Goal: Information Seeking & Learning: Check status

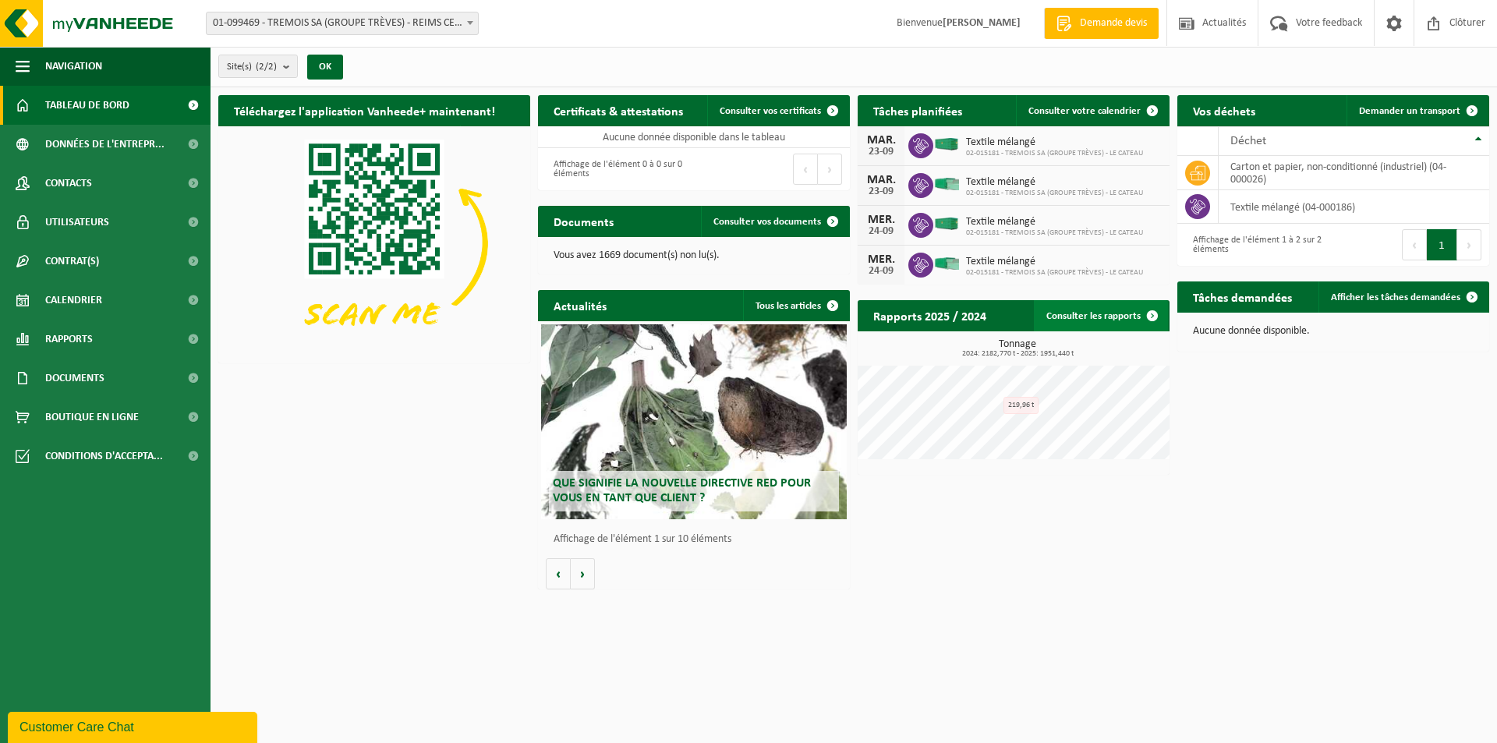
click at [1101, 307] on link "Consulter les rapports" at bounding box center [1101, 315] width 134 height 31
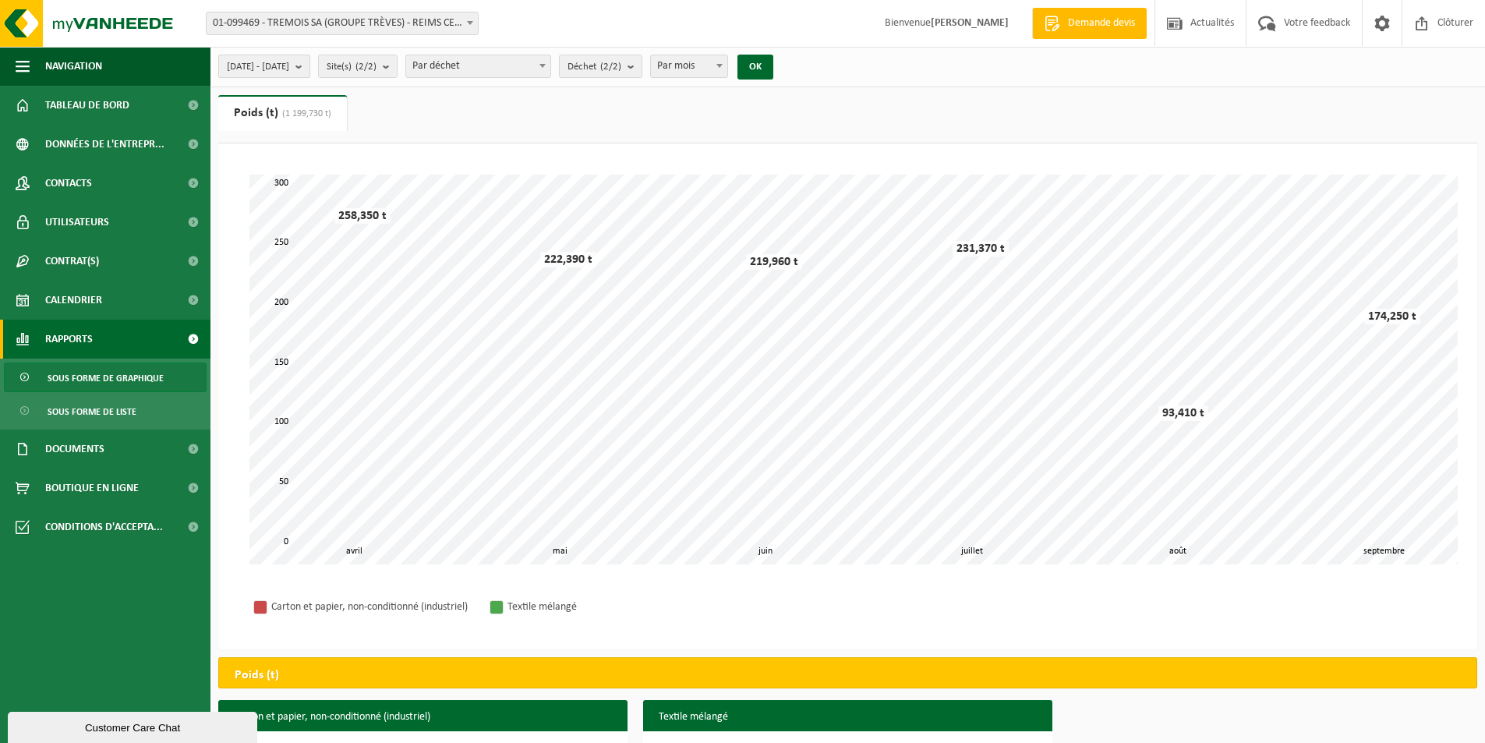
click at [289, 72] on span "[DATE] - [DATE]" at bounding box center [258, 66] width 62 height 23
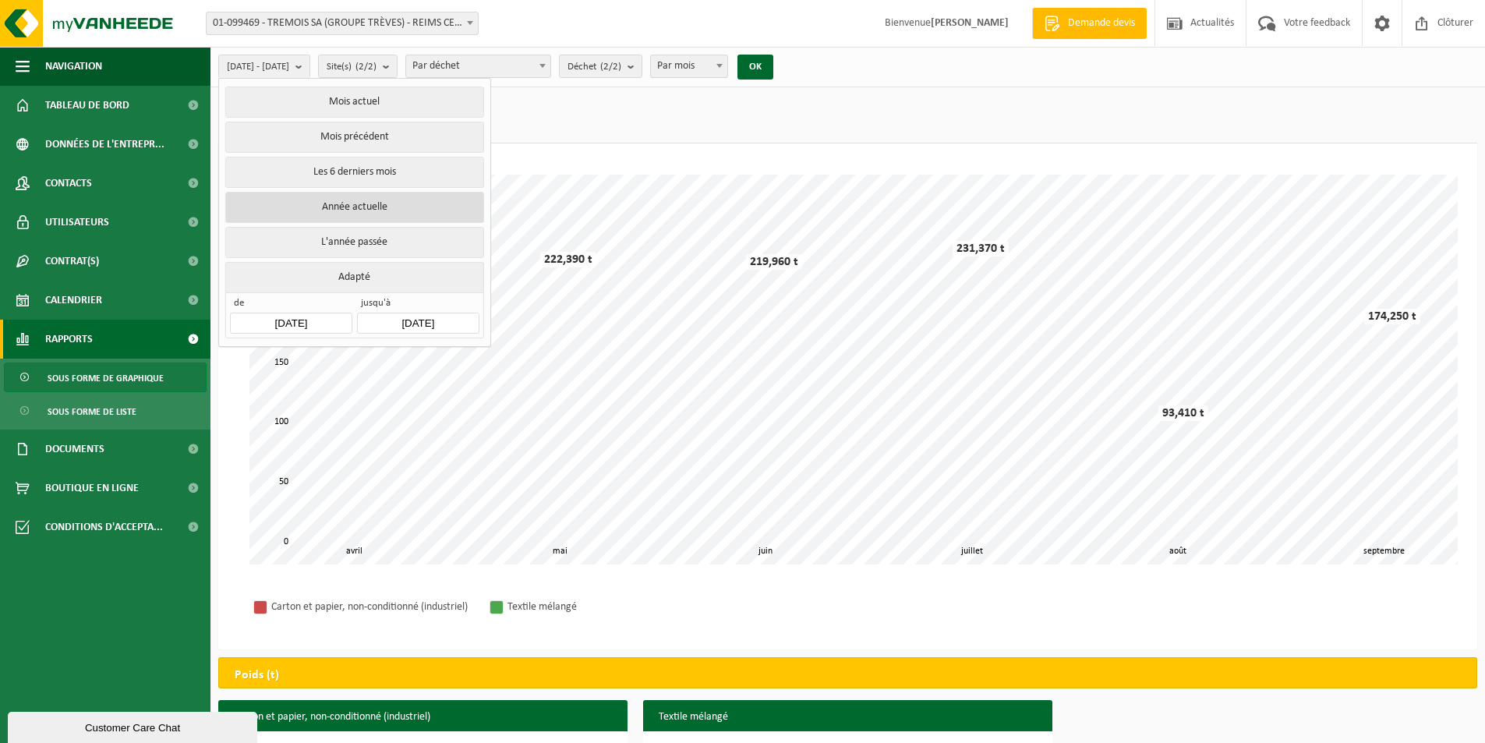
click at [391, 205] on button "Année actuelle" at bounding box center [354, 207] width 258 height 31
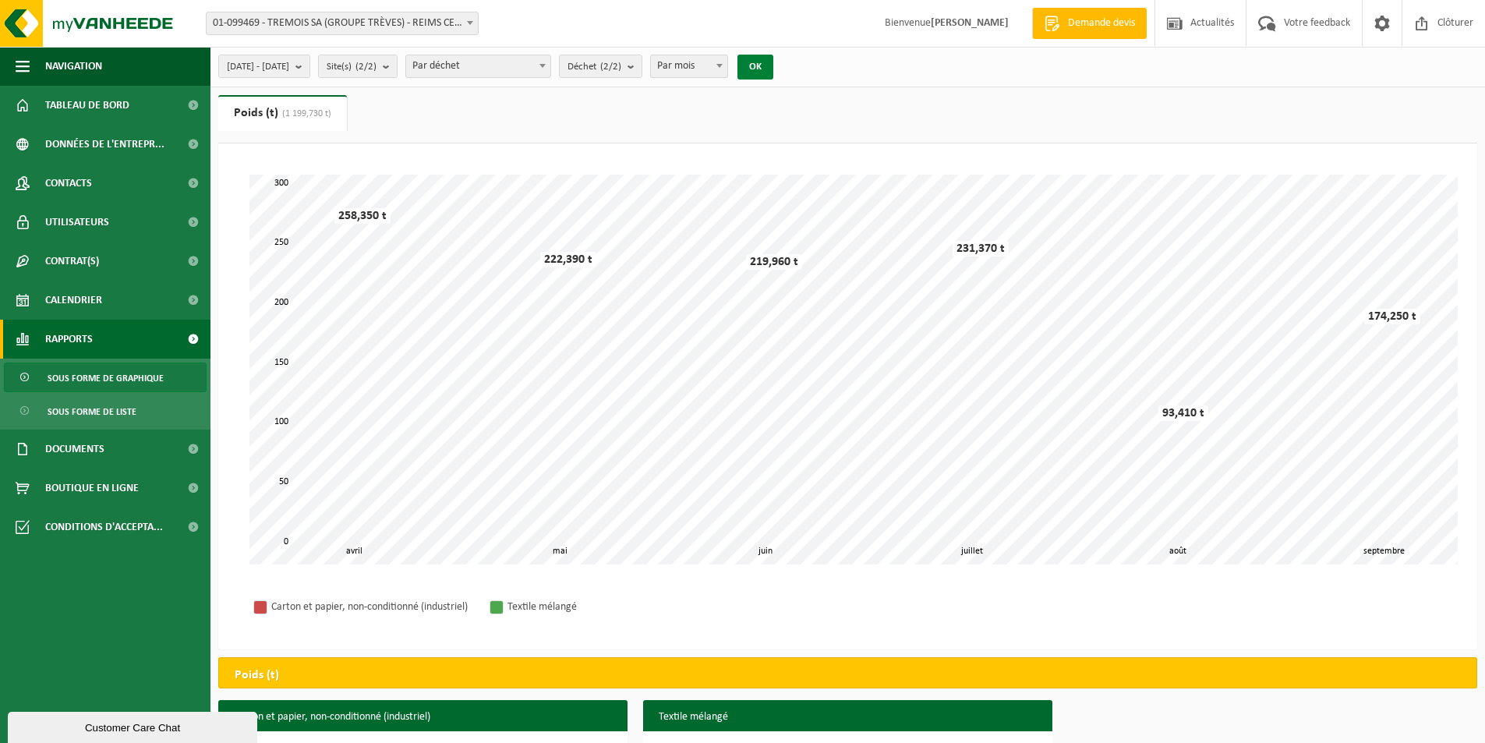
click at [773, 56] on button "OK" at bounding box center [755, 67] width 36 height 25
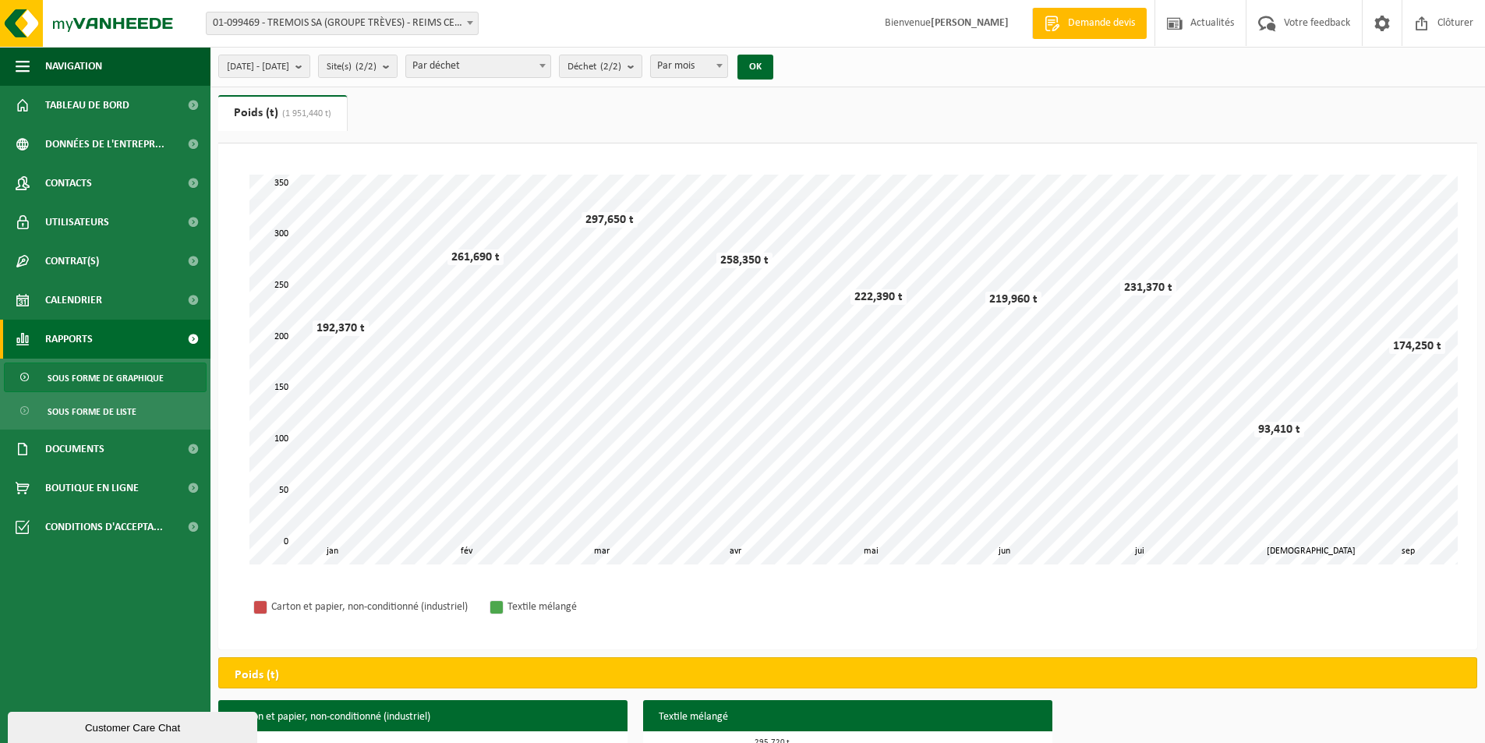
click at [309, 112] on span "(1 951,440 t)" at bounding box center [304, 113] width 53 height 9
click at [618, 69] on span "Déchet (2/2)" at bounding box center [595, 66] width 54 height 23
click at [653, 161] on label "Carton Et Papier, Non-conditionné (industriel)" at bounding box center [695, 163] width 258 height 23
click at [564, 152] on input "Carton Et Papier, Non-conditionné (industriel)" at bounding box center [563, 151] width 1 height 1
checkbox input "false"
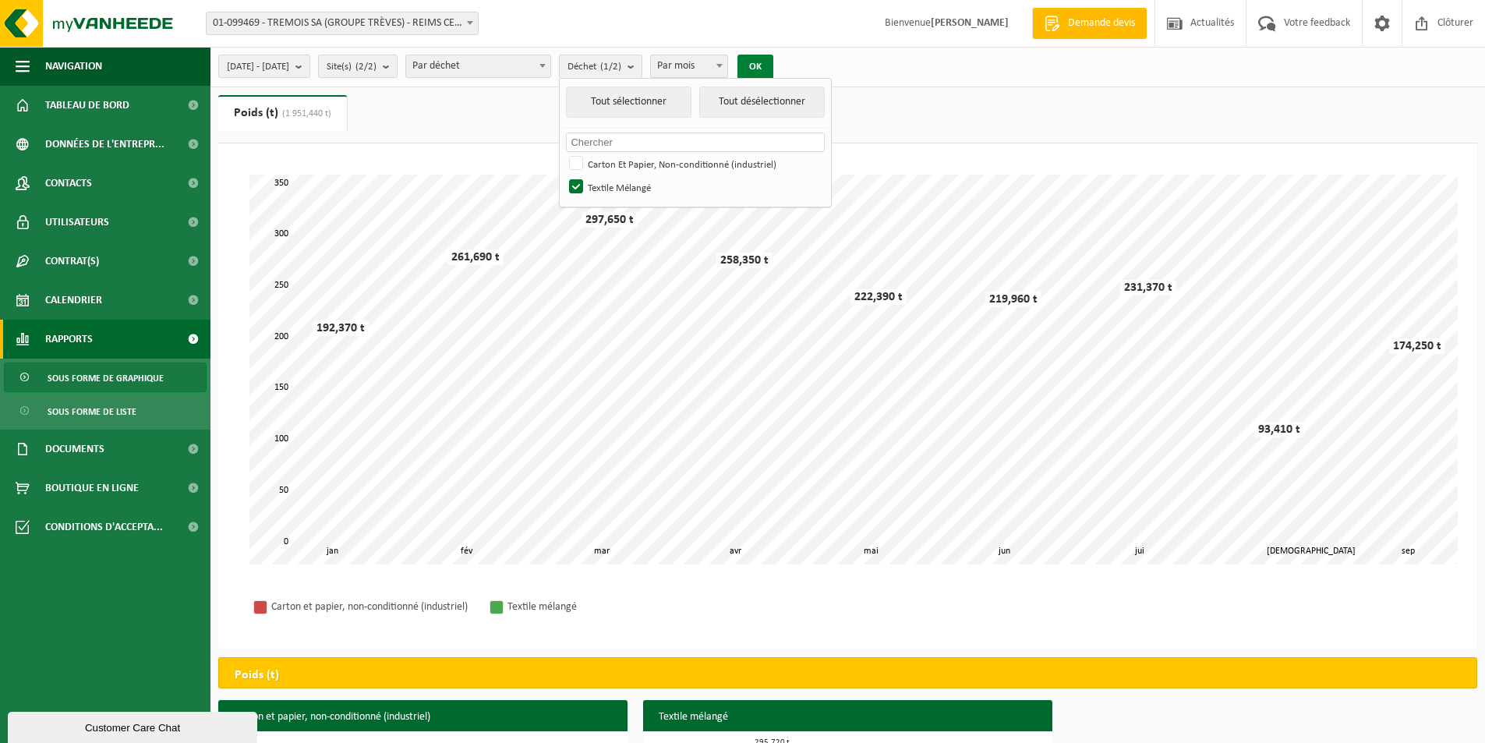
click at [773, 73] on button "OK" at bounding box center [755, 67] width 36 height 25
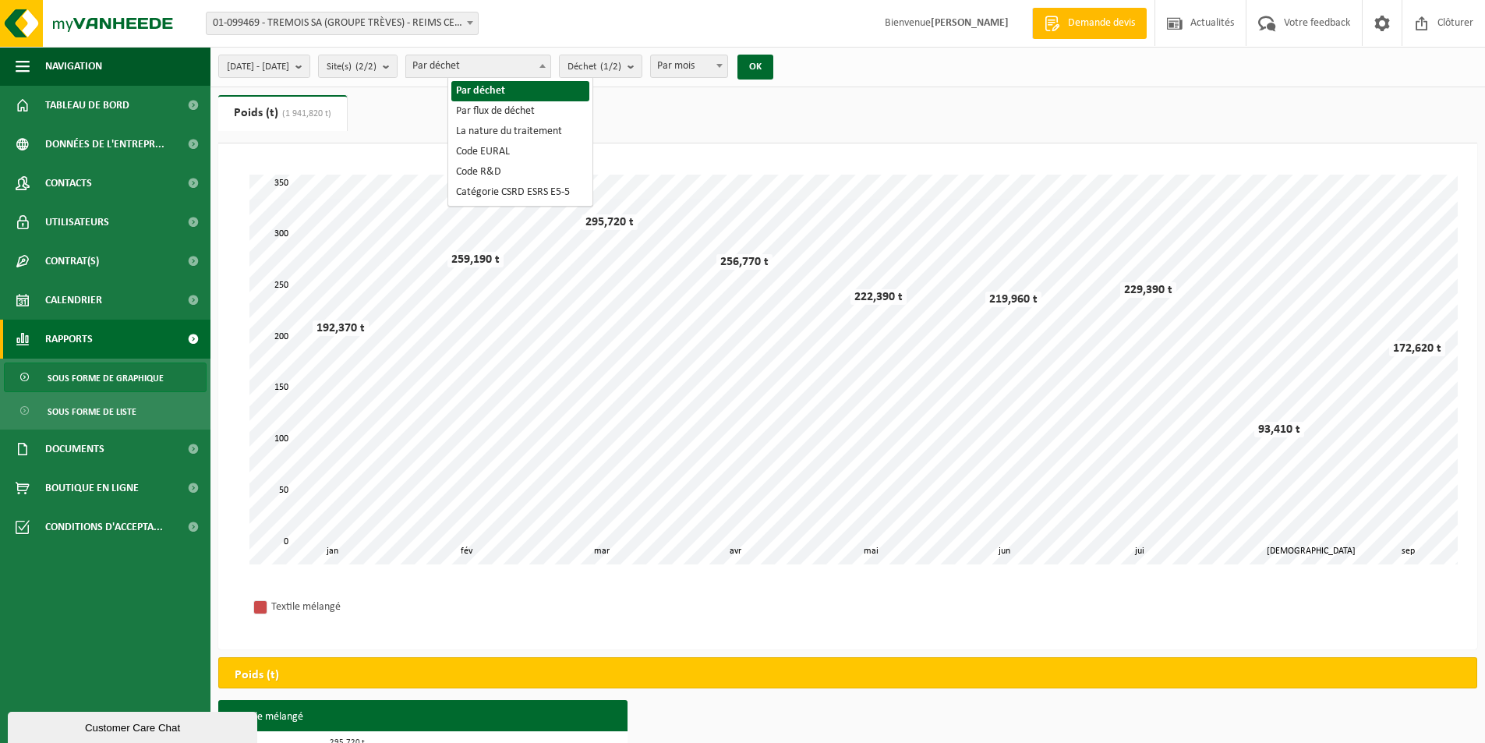
click at [550, 71] on span "Par déchet" at bounding box center [478, 66] width 144 height 22
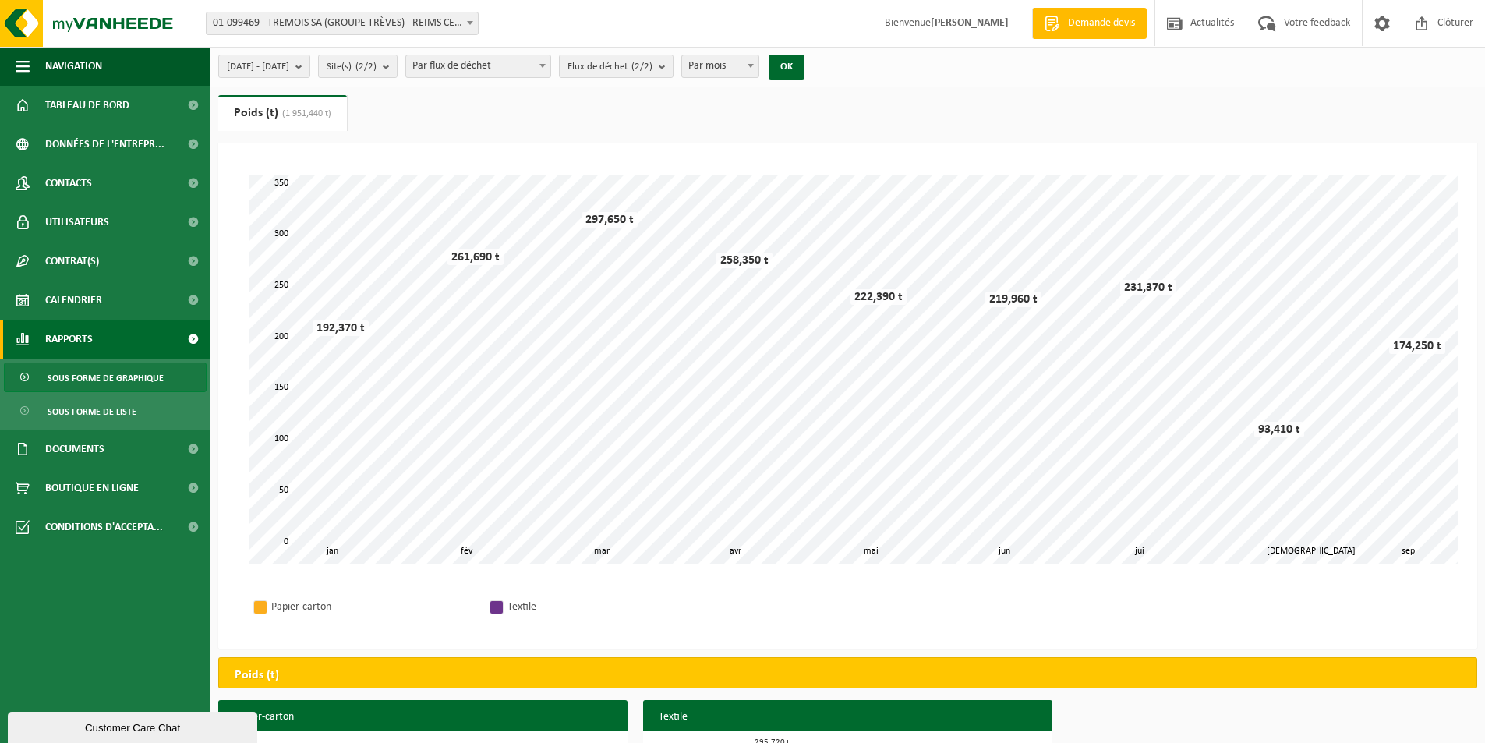
click at [524, 63] on span "Par flux de déchet" at bounding box center [478, 66] width 144 height 22
select select "3"
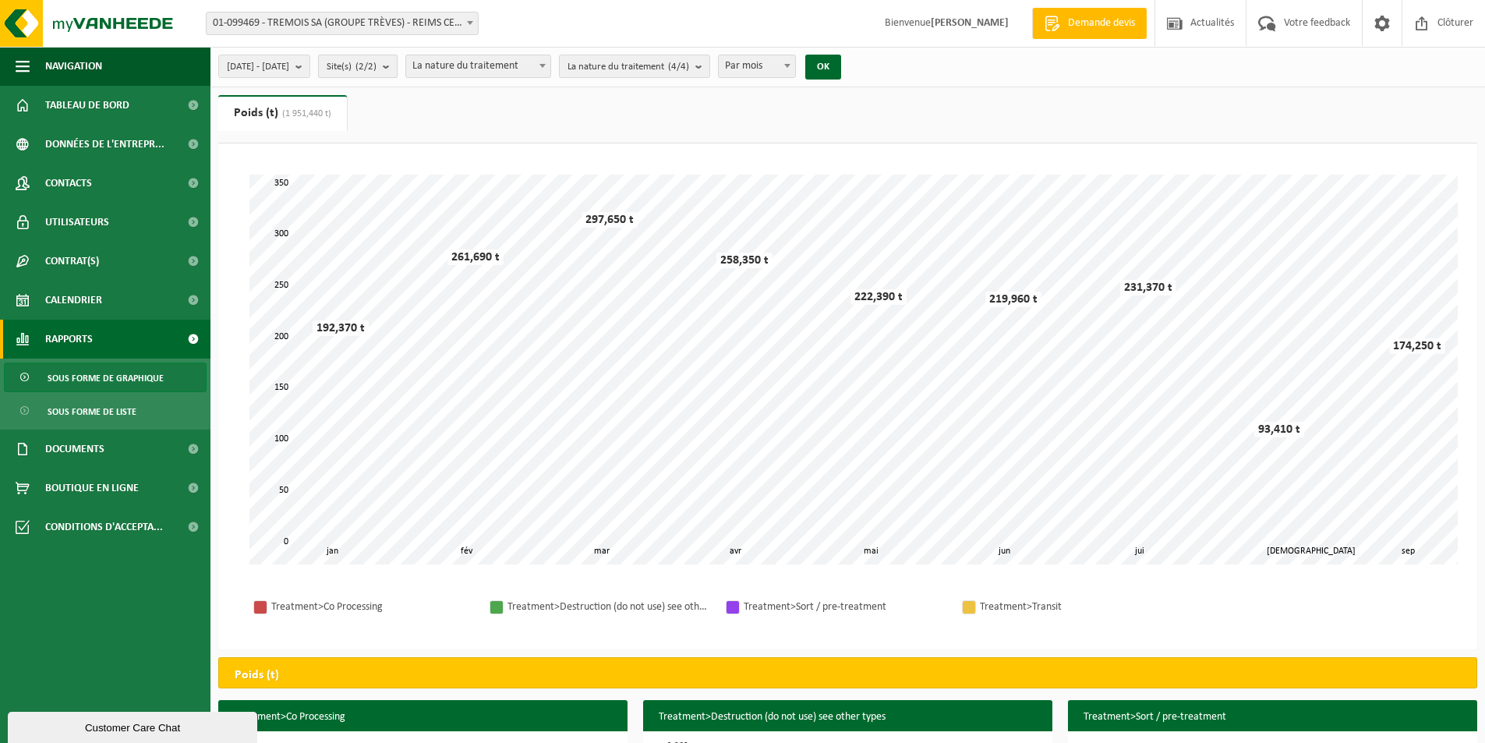
click at [377, 64] on count "(2/2)" at bounding box center [365, 67] width 21 height 10
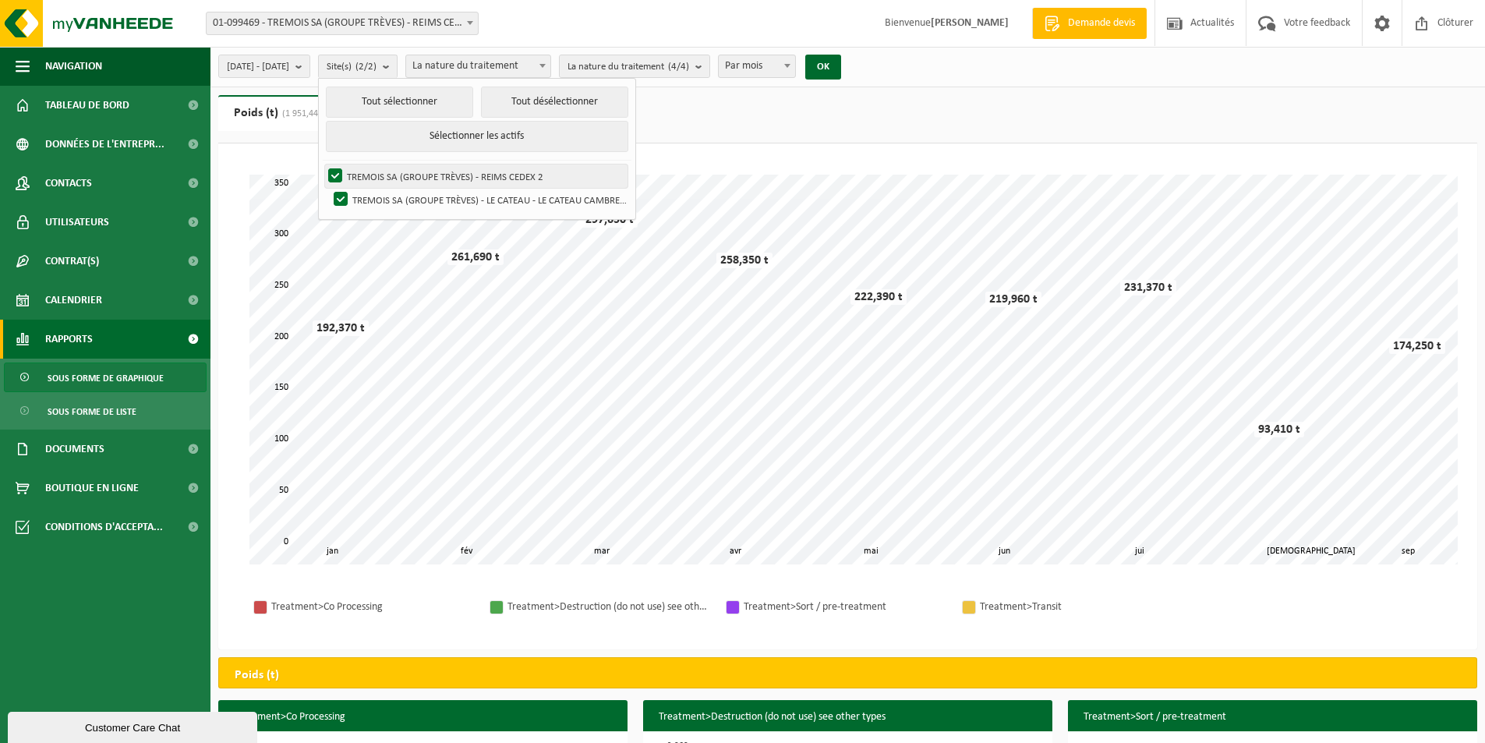
click at [429, 173] on label "TREMOIS SA (GROUPE TRÈVES) - REIMS CEDEX 2" at bounding box center [476, 175] width 302 height 23
click at [323, 164] on input "TREMOIS SA (GROUPE TRÈVES) - REIMS CEDEX 2" at bounding box center [322, 164] width 1 height 1
click at [841, 73] on button "OK" at bounding box center [823, 67] width 36 height 25
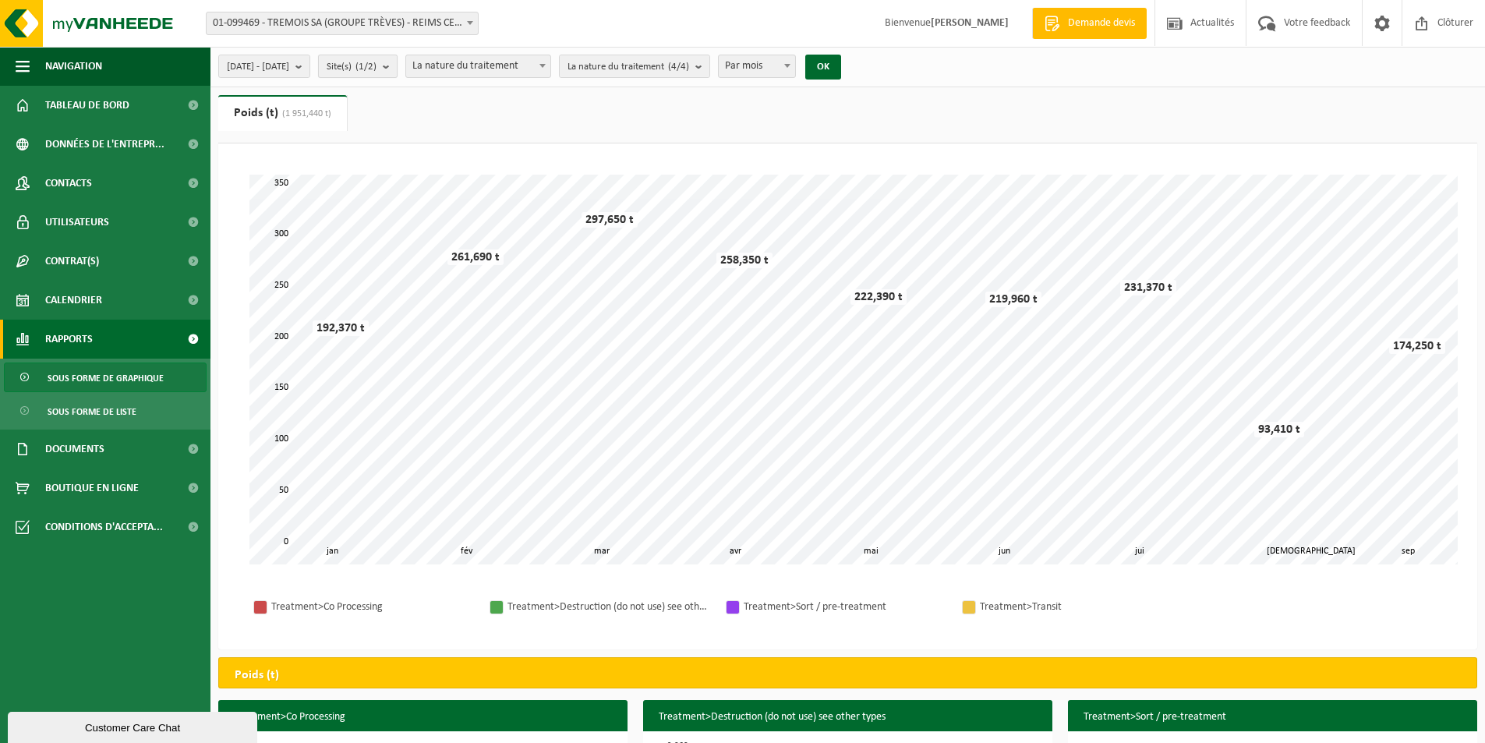
click at [377, 65] on span "Site(s) (1/2)" at bounding box center [352, 66] width 50 height 23
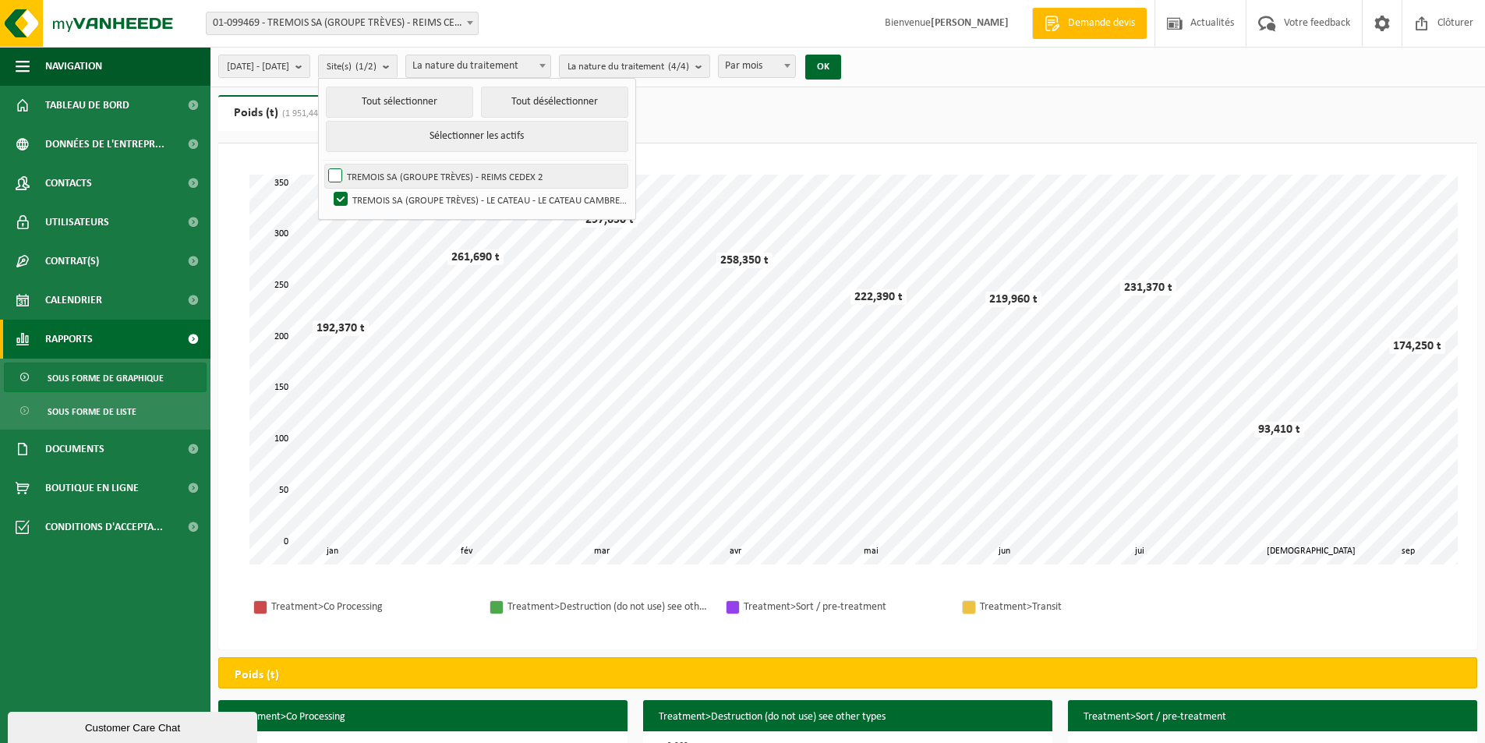
click at [405, 169] on label "TREMOIS SA (GROUPE TRÈVES) - REIMS CEDEX 2" at bounding box center [476, 175] width 302 height 23
click at [323, 164] on input "TREMOIS SA (GROUPE TRÈVES) - REIMS CEDEX 2" at bounding box center [322, 164] width 1 height 1
checkbox input "true"
click at [426, 195] on label "TREMOIS SA (GROUPE TRÈVES) - LE CATEAU - LE CATEAU CAMBRESIS" at bounding box center [479, 199] width 297 height 23
click at [328, 188] on input "TREMOIS SA (GROUPE TRÈVES) - LE CATEAU - LE CATEAU CAMBRESIS" at bounding box center [327, 187] width 1 height 1
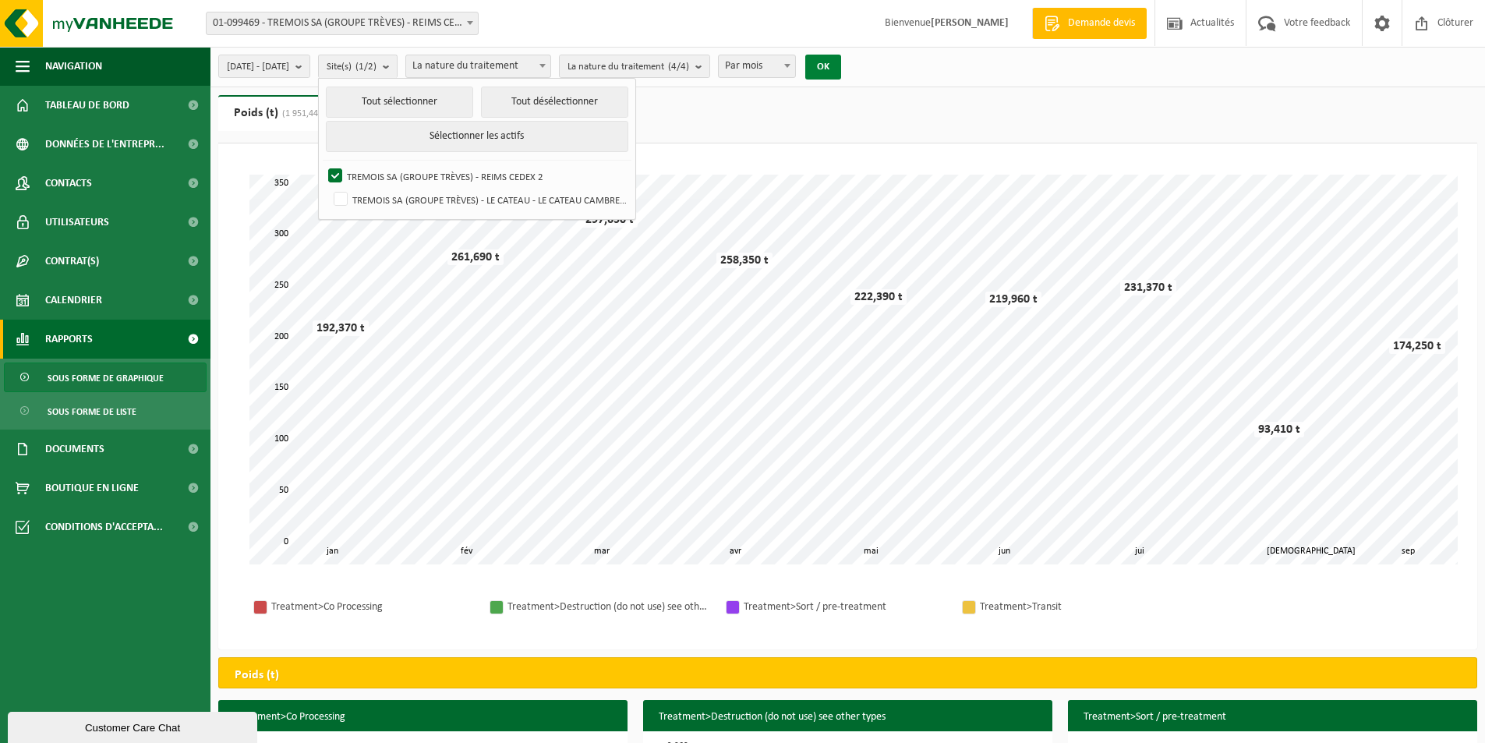
click at [841, 65] on button "OK" at bounding box center [823, 67] width 36 height 25
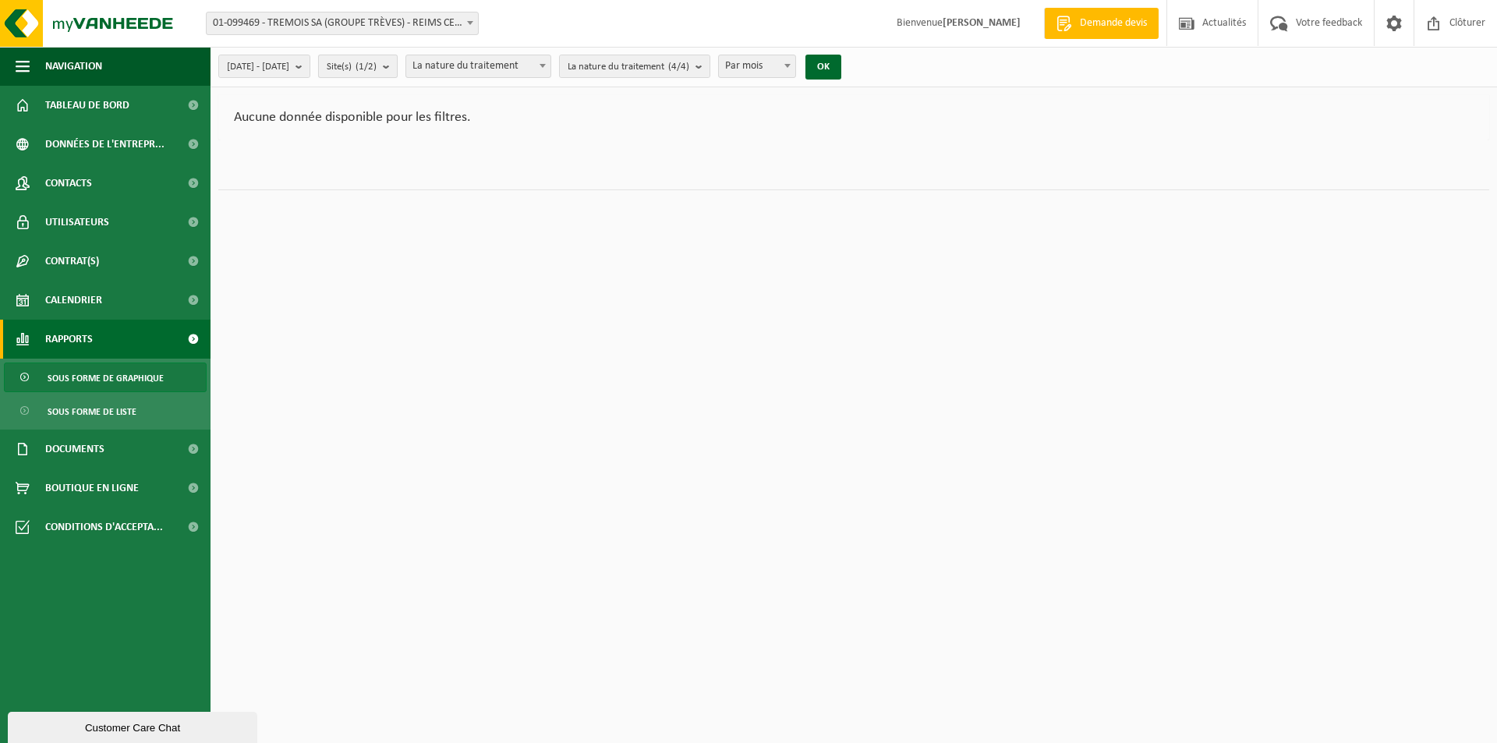
click at [377, 58] on span "Site(s) (1/2)" at bounding box center [352, 66] width 50 height 23
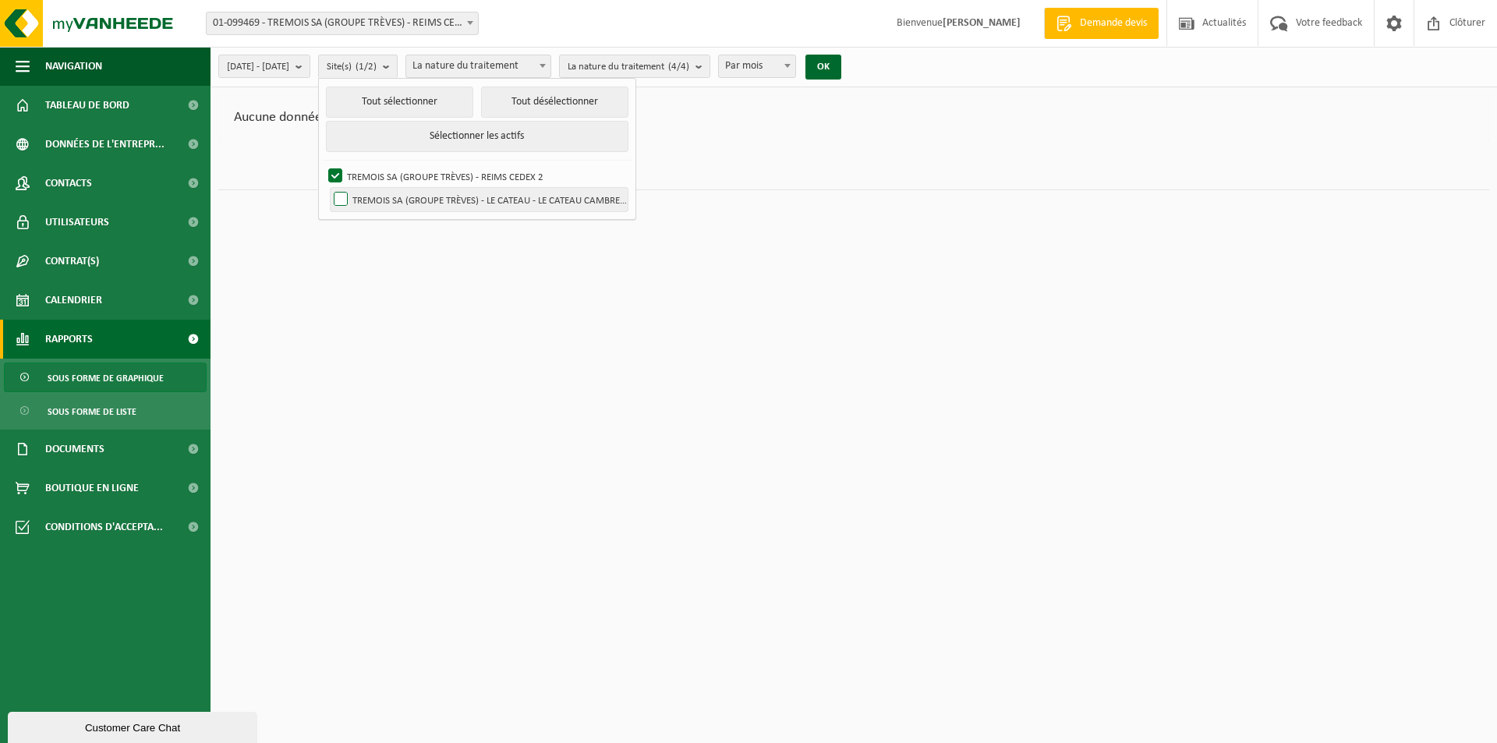
click at [408, 195] on label "TREMOIS SA (GROUPE TRÈVES) - LE CATEAU - LE CATEAU CAMBRESIS" at bounding box center [479, 199] width 297 height 23
click at [328, 188] on input "TREMOIS SA (GROUPE TRÈVES) - LE CATEAU - LE CATEAU CAMBRESIS" at bounding box center [327, 187] width 1 height 1
checkbox input "true"
click at [421, 173] on label "TREMOIS SA (GROUPE TRÈVES) - REIMS CEDEX 2" at bounding box center [476, 175] width 302 height 23
click at [323, 164] on input "TREMOIS SA (GROUPE TRÈVES) - REIMS CEDEX 2" at bounding box center [322, 164] width 1 height 1
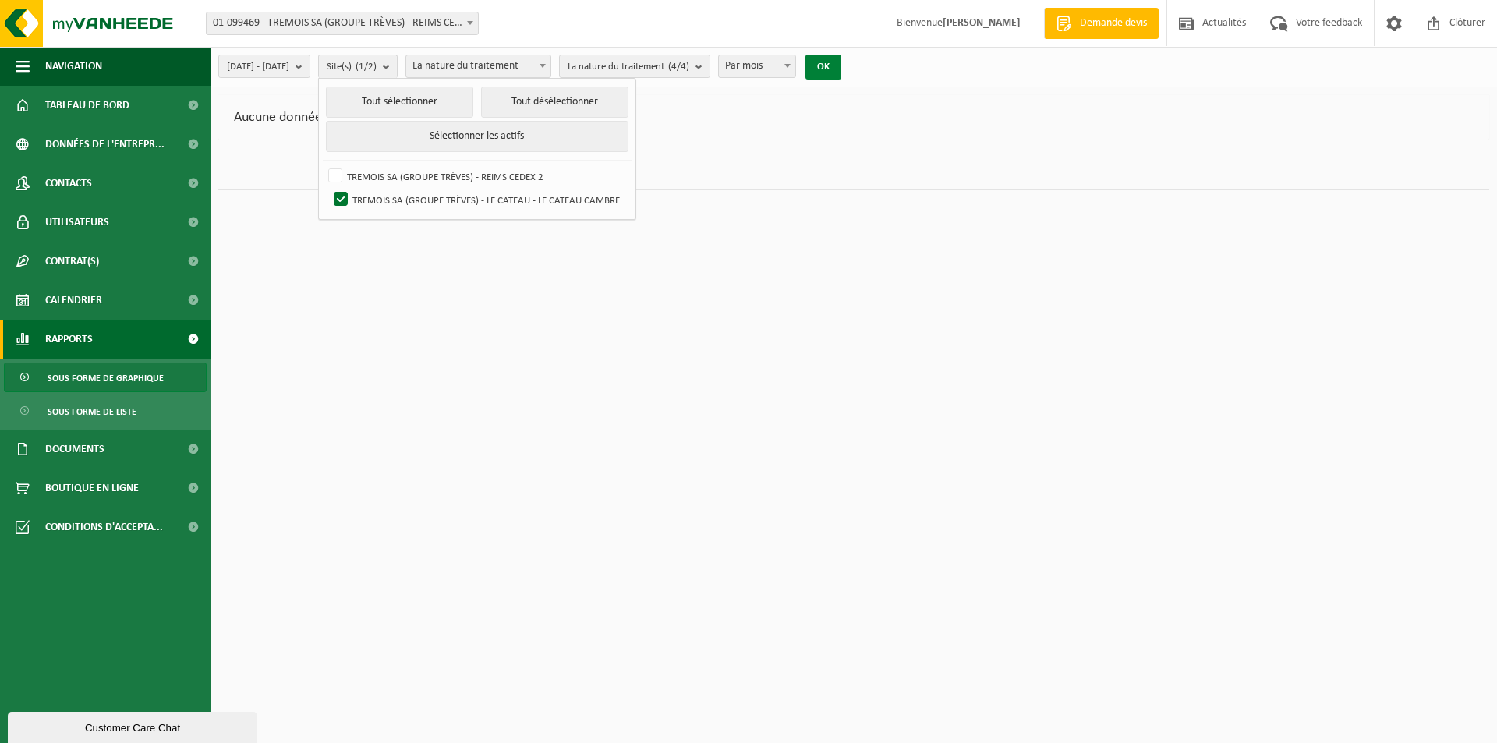
click at [841, 64] on button "OK" at bounding box center [823, 67] width 36 height 25
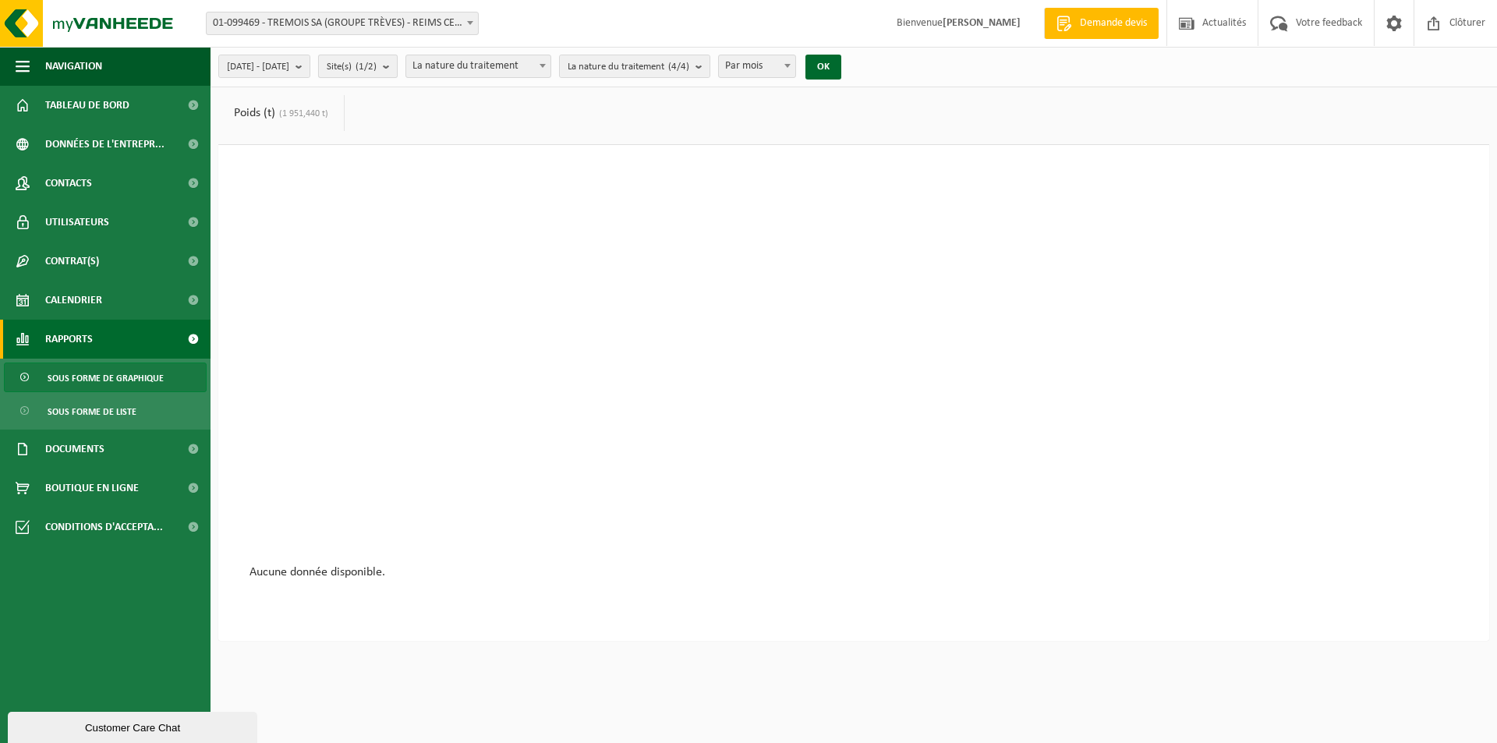
click at [377, 65] on count "(1/2)" at bounding box center [365, 67] width 21 height 10
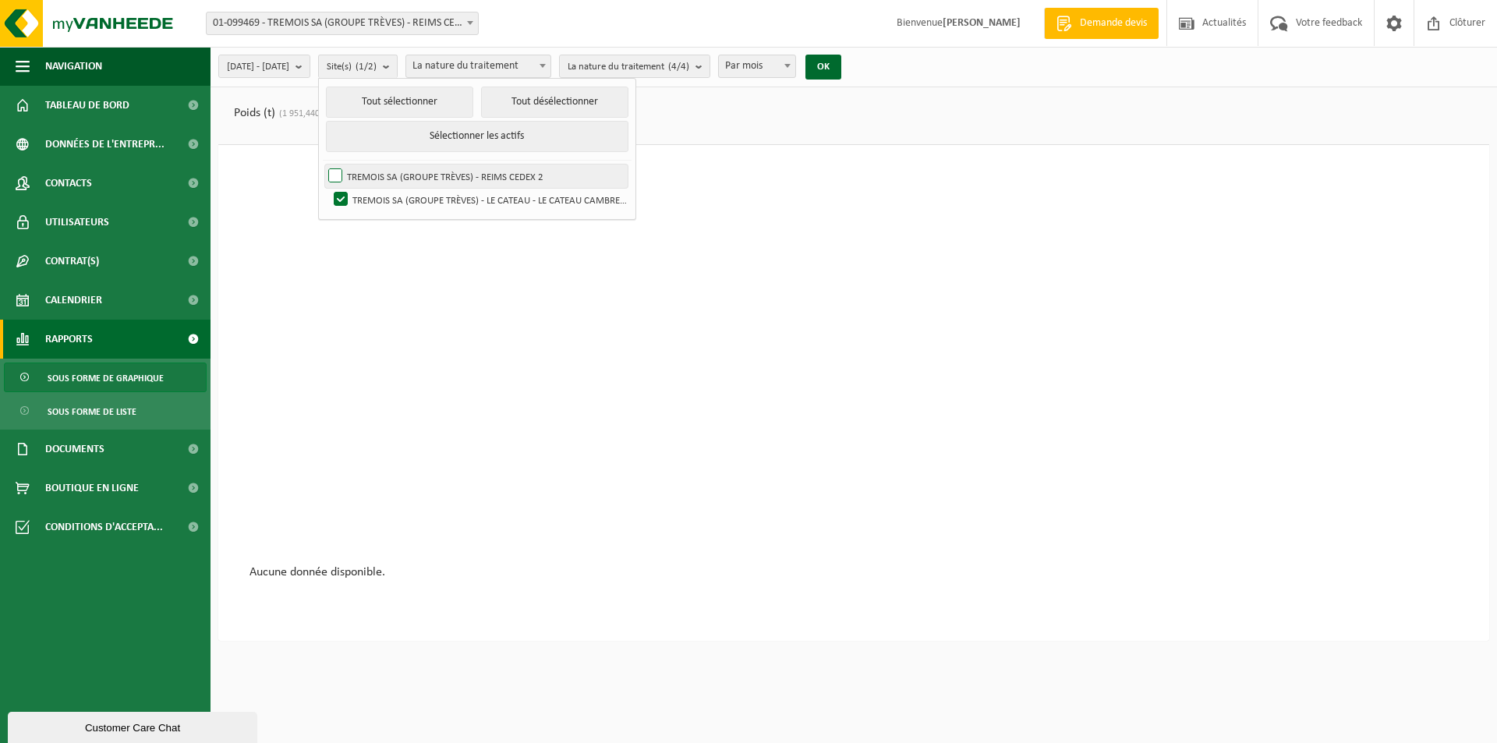
click at [438, 175] on label "TREMOIS SA (GROUPE TRÈVES) - REIMS CEDEX 2" at bounding box center [476, 175] width 302 height 23
click at [323, 164] on input "TREMOIS SA (GROUPE TRÈVES) - REIMS CEDEX 2" at bounding box center [322, 164] width 1 height 1
checkbox input "true"
click at [841, 65] on button "OK" at bounding box center [823, 67] width 36 height 25
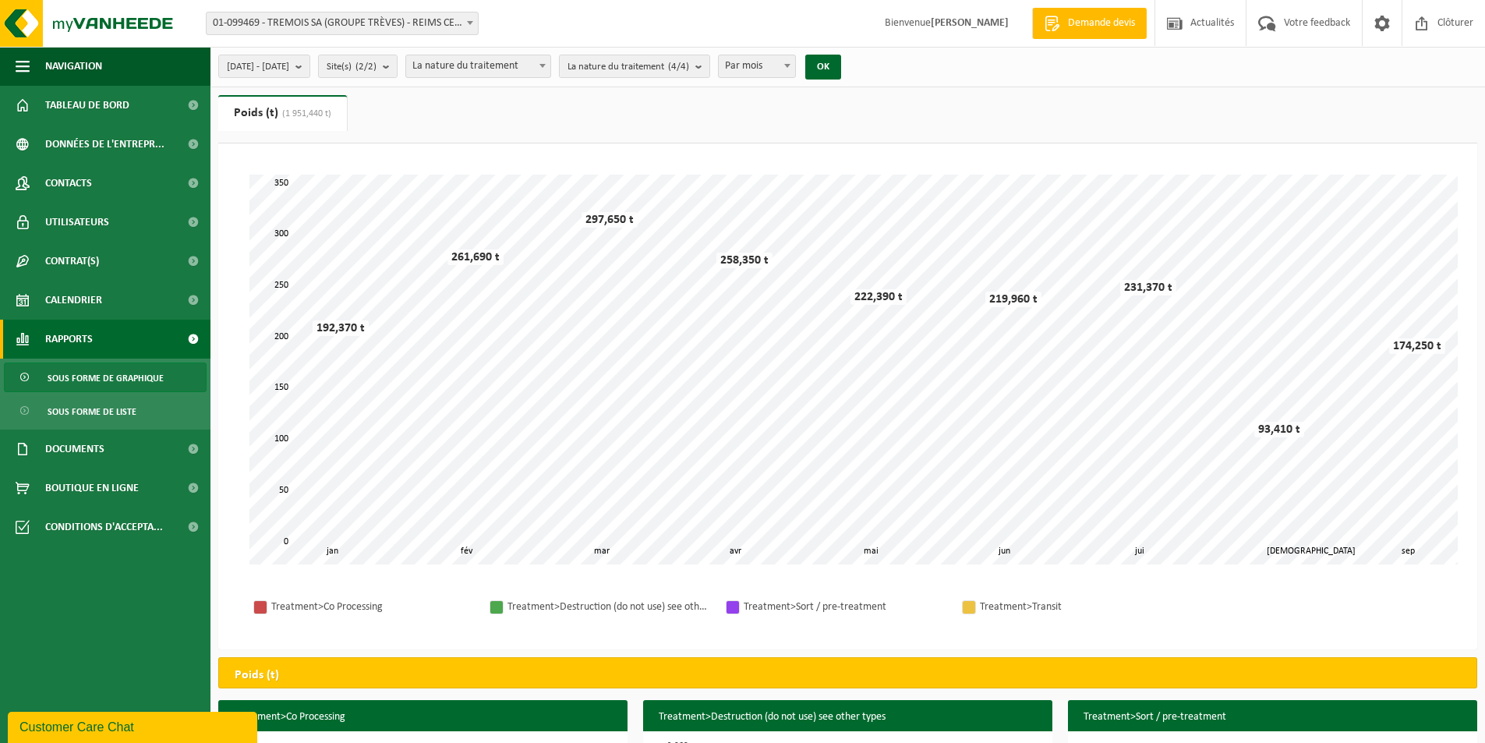
click at [539, 68] on span "La nature du traitement" at bounding box center [478, 66] width 144 height 22
click at [674, 55] on span "La nature du traitement (4/4)" at bounding box center [629, 66] width 122 height 23
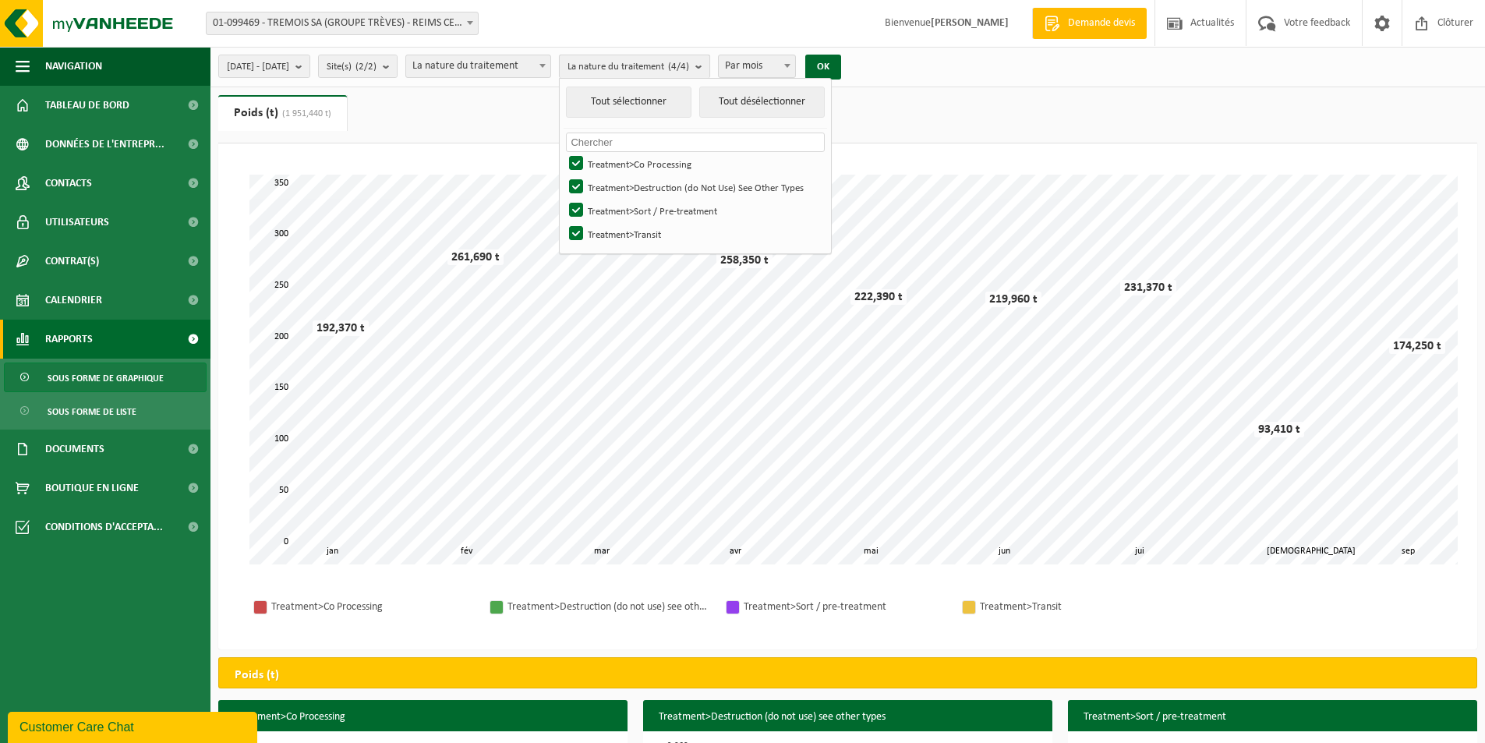
click at [674, 55] on span "La nature du traitement (4/4)" at bounding box center [629, 66] width 122 height 23
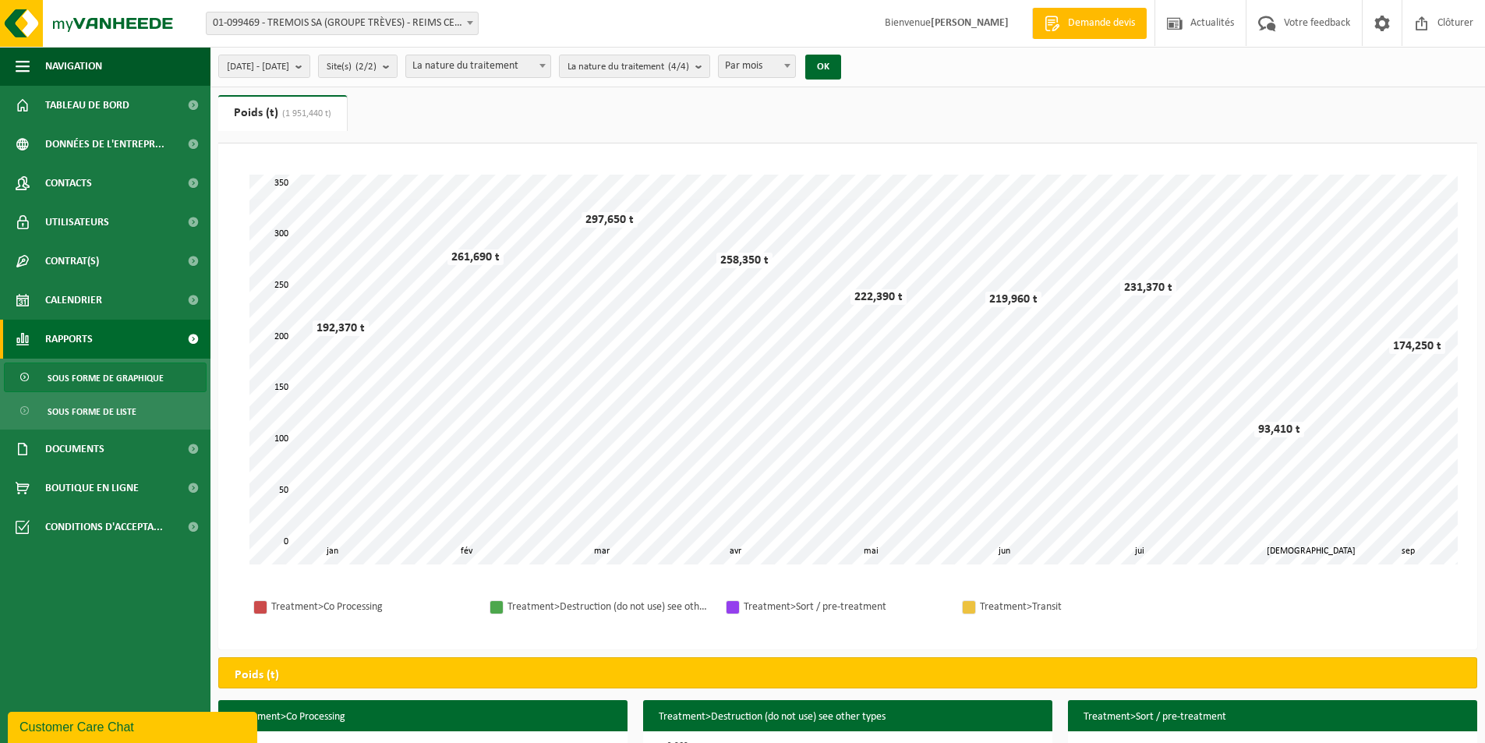
click at [538, 65] on span "La nature du traitement" at bounding box center [478, 66] width 144 height 22
click at [377, 67] on span "Site(s) (2/2)" at bounding box center [352, 66] width 50 height 23
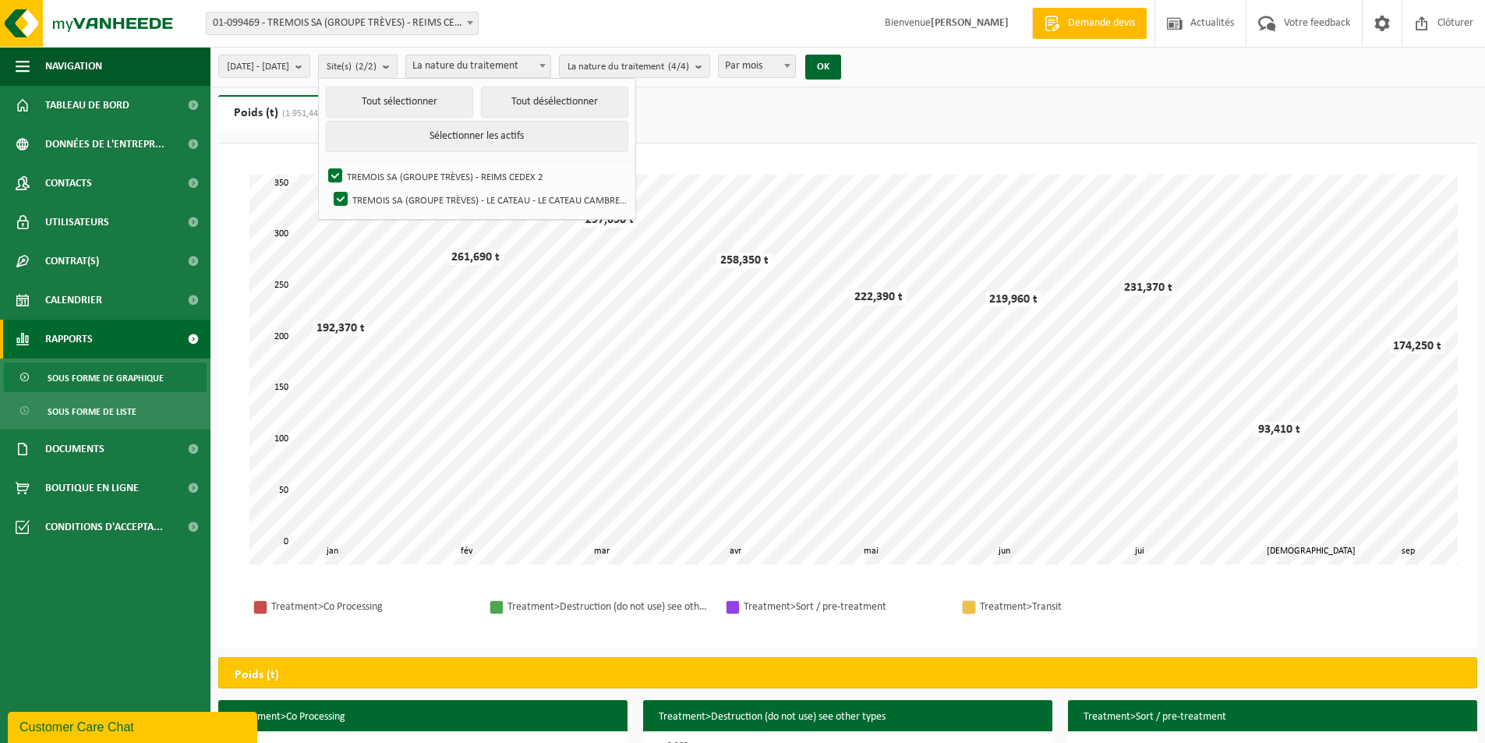
click at [947, 93] on div "2025-01-01 - 2025-09-23 Mois actuel Mois précédent Les 6 derniers mois Année ac…" at bounding box center [742, 529] width 1485 height 1059
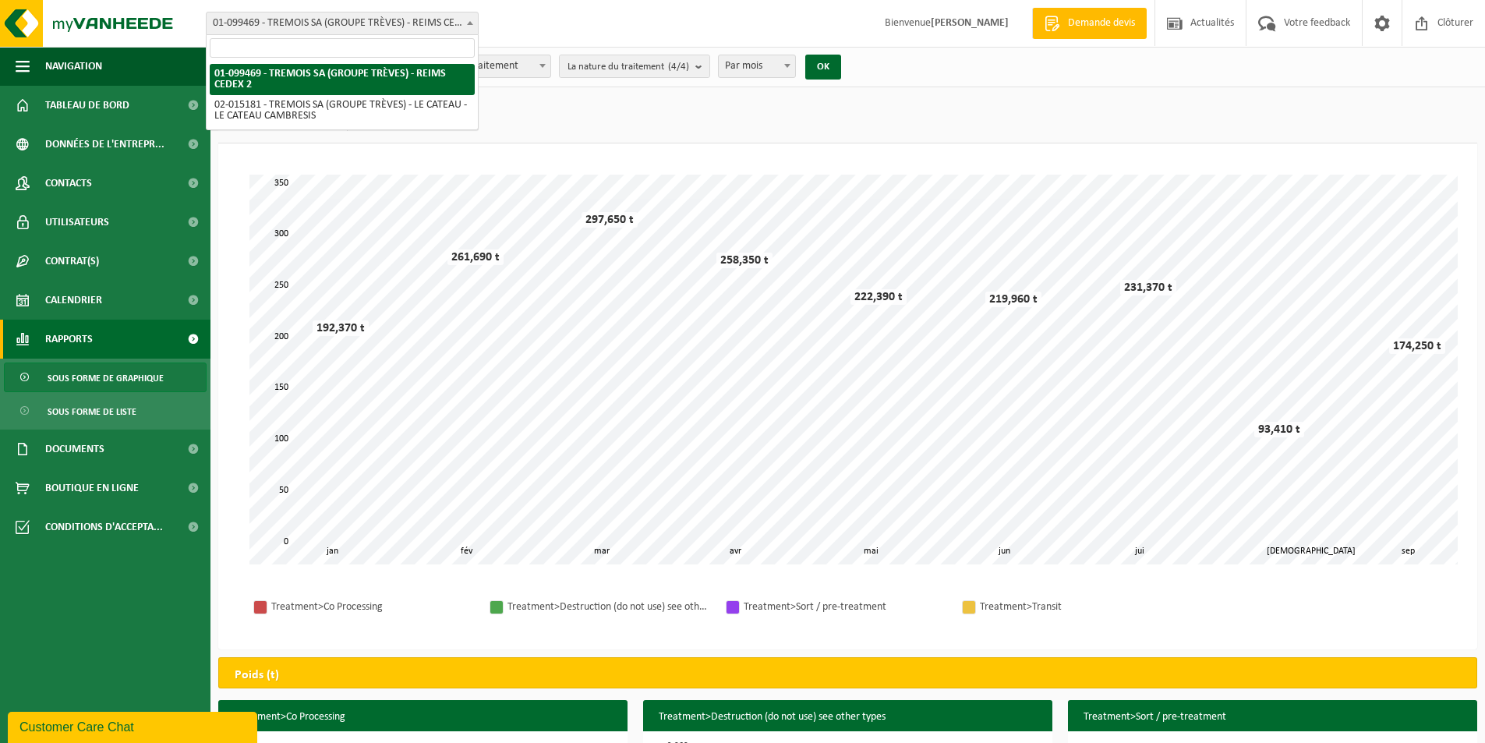
click at [309, 19] on span "01-099469 - TREMOIS SA (GROUPE TRÈVES) - REIMS CEDEX 2" at bounding box center [342, 23] width 271 height 22
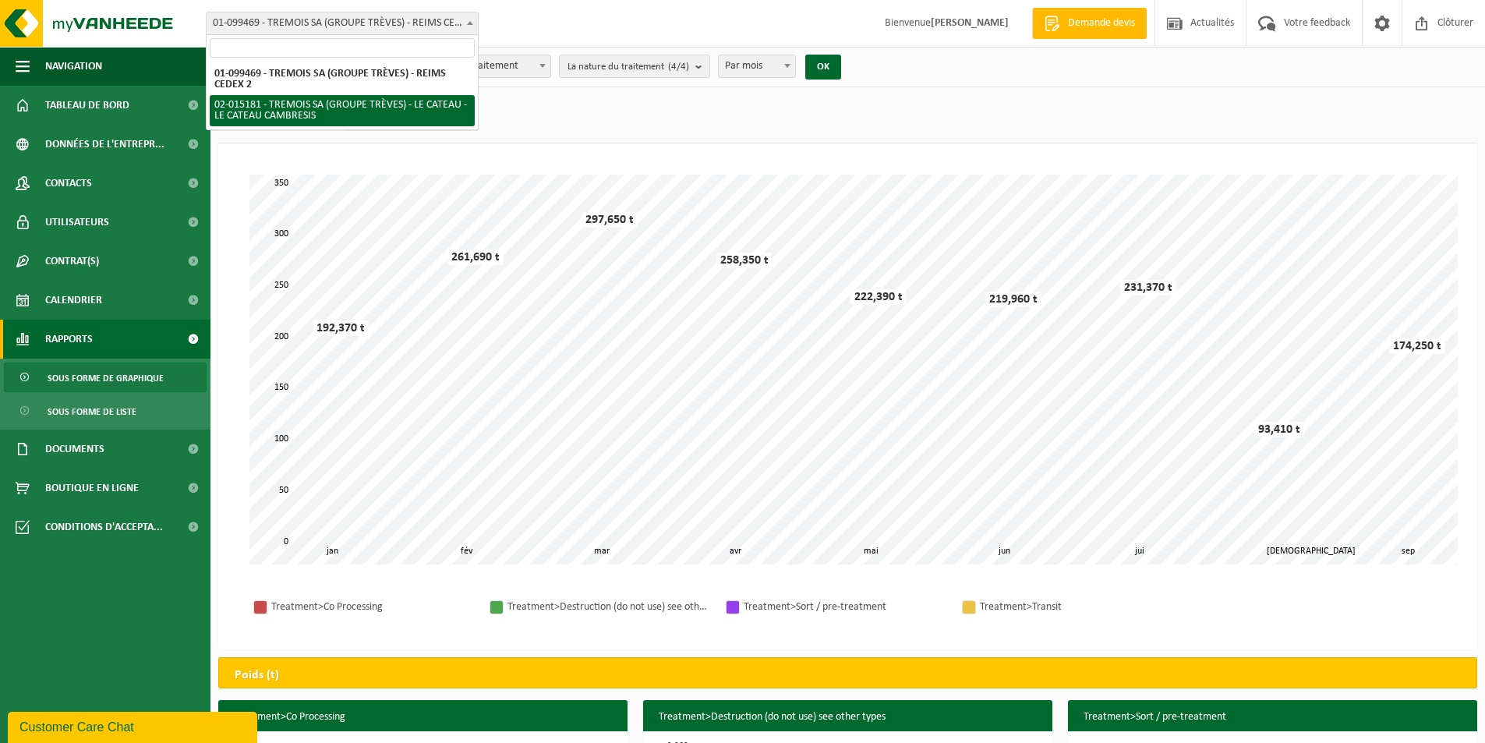
select select "2781"
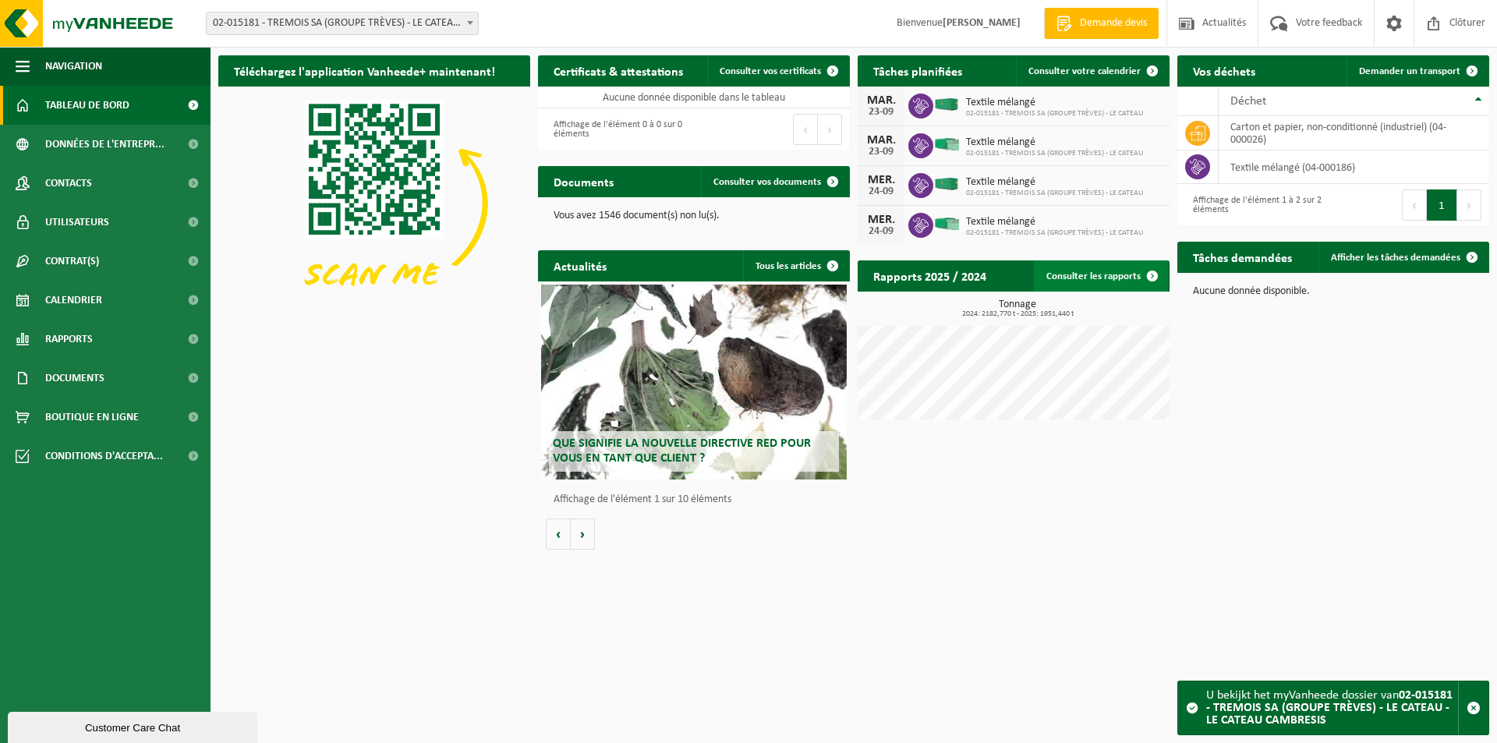
click at [1104, 271] on link "Consulter les rapports" at bounding box center [1101, 275] width 134 height 31
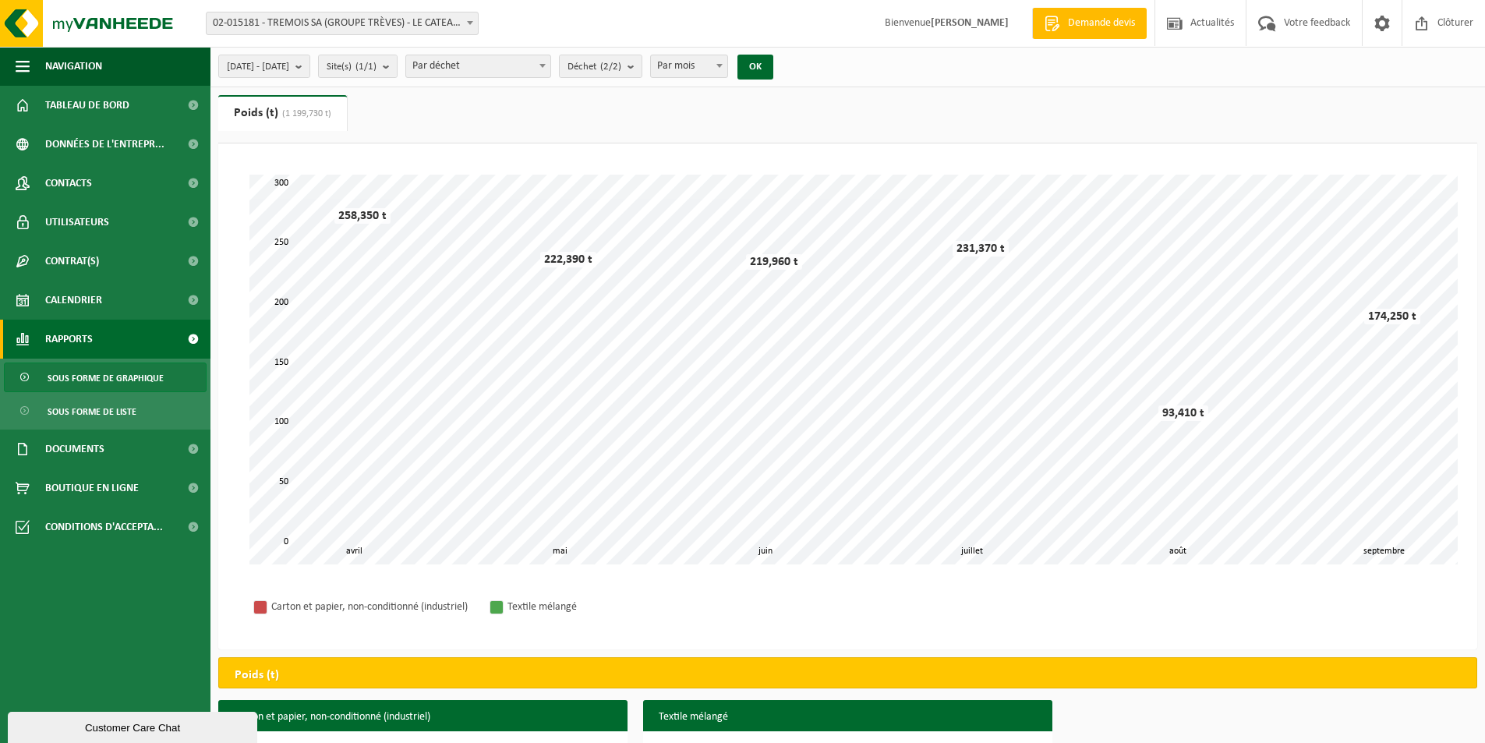
click at [426, 27] on span "02-015181 - TREMOIS SA (GROUPE TRÈVES) - LE CATEAU - LE CATEAU CAMBRESIS" at bounding box center [342, 23] width 271 height 22
click at [668, 115] on ul "Poids (t) (1 199,730 t) Volume (m³)" at bounding box center [847, 119] width 1259 height 48
click at [289, 65] on span "[DATE] - [DATE]" at bounding box center [258, 66] width 62 height 23
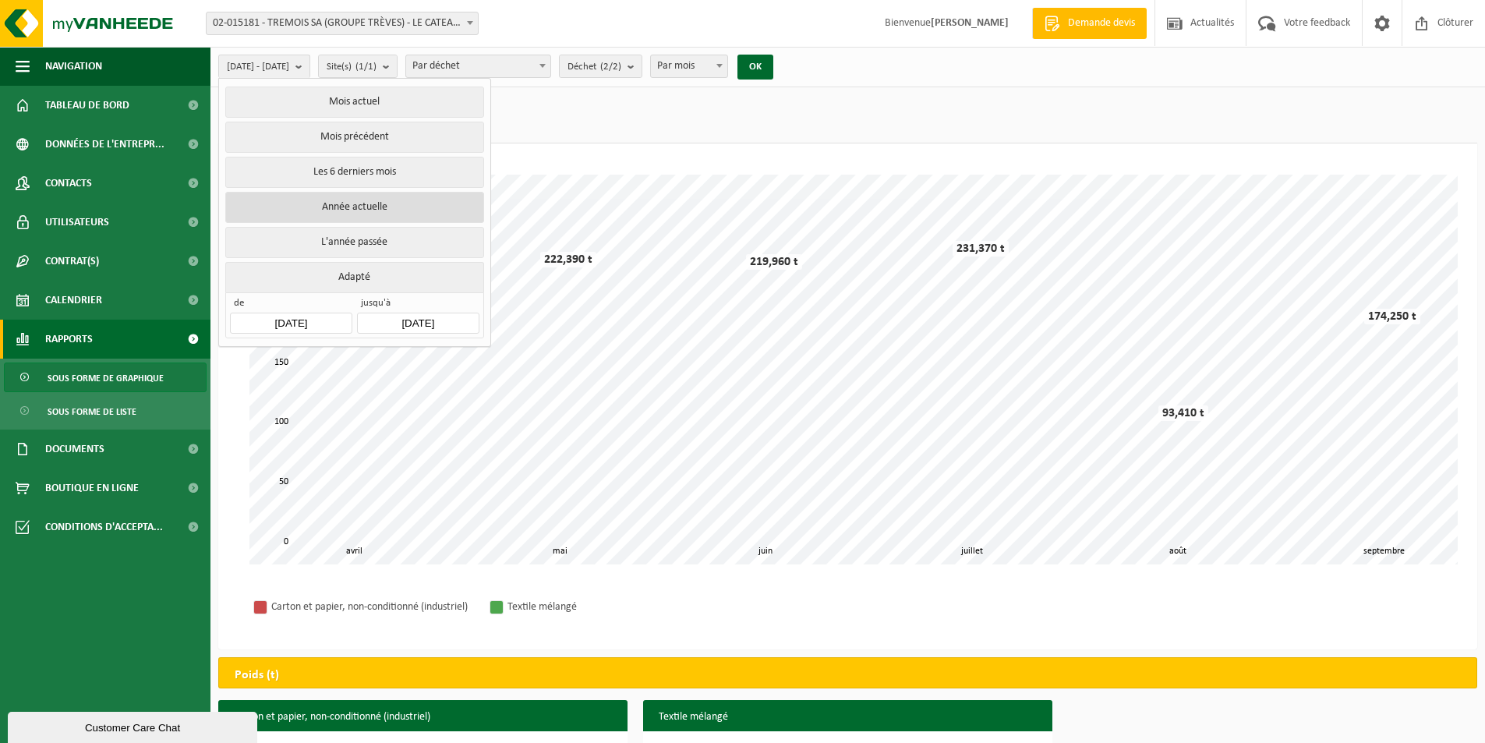
click at [370, 205] on button "Année actuelle" at bounding box center [354, 207] width 258 height 31
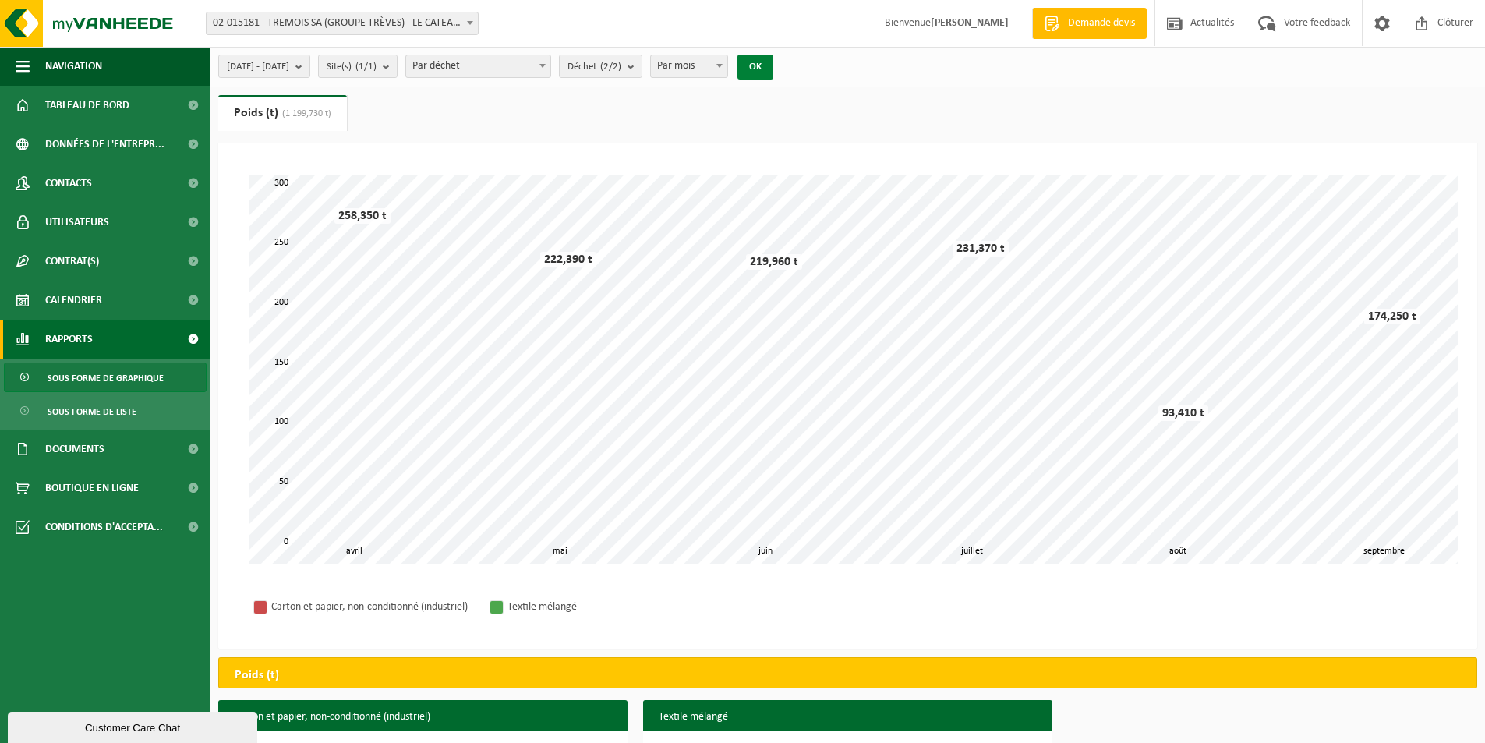
click at [773, 65] on button "OK" at bounding box center [755, 67] width 36 height 25
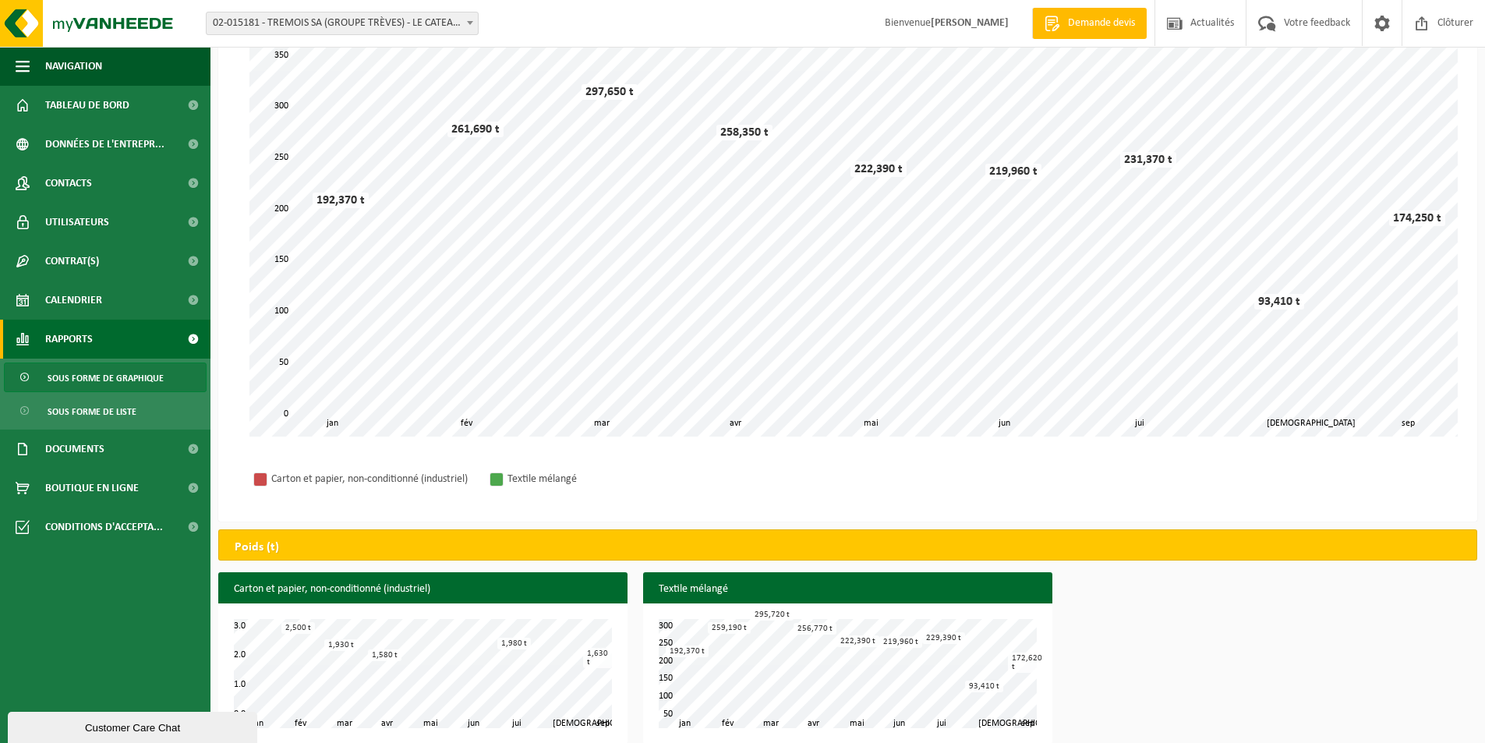
scroll to position [143, 0]
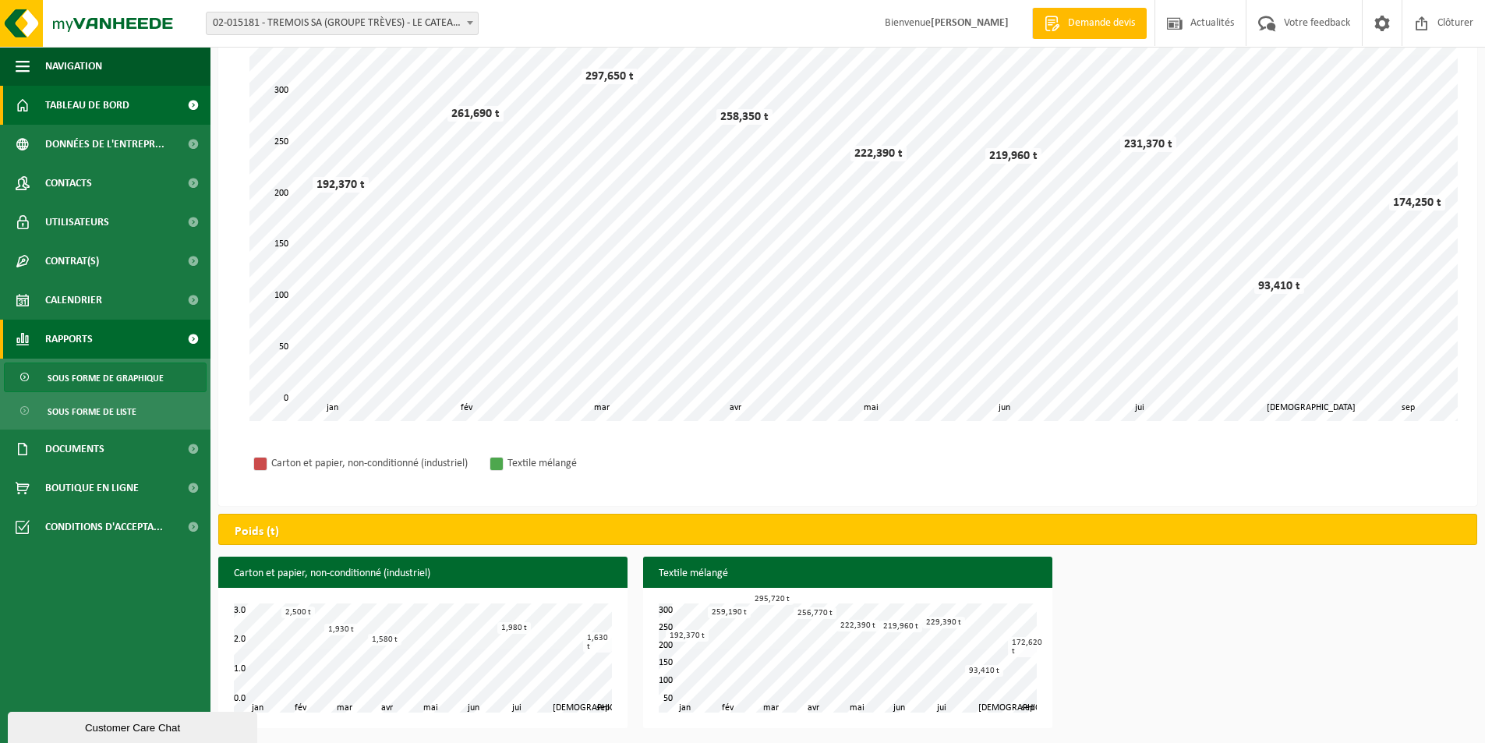
click at [145, 110] on link "Tableau de bord" at bounding box center [105, 105] width 210 height 39
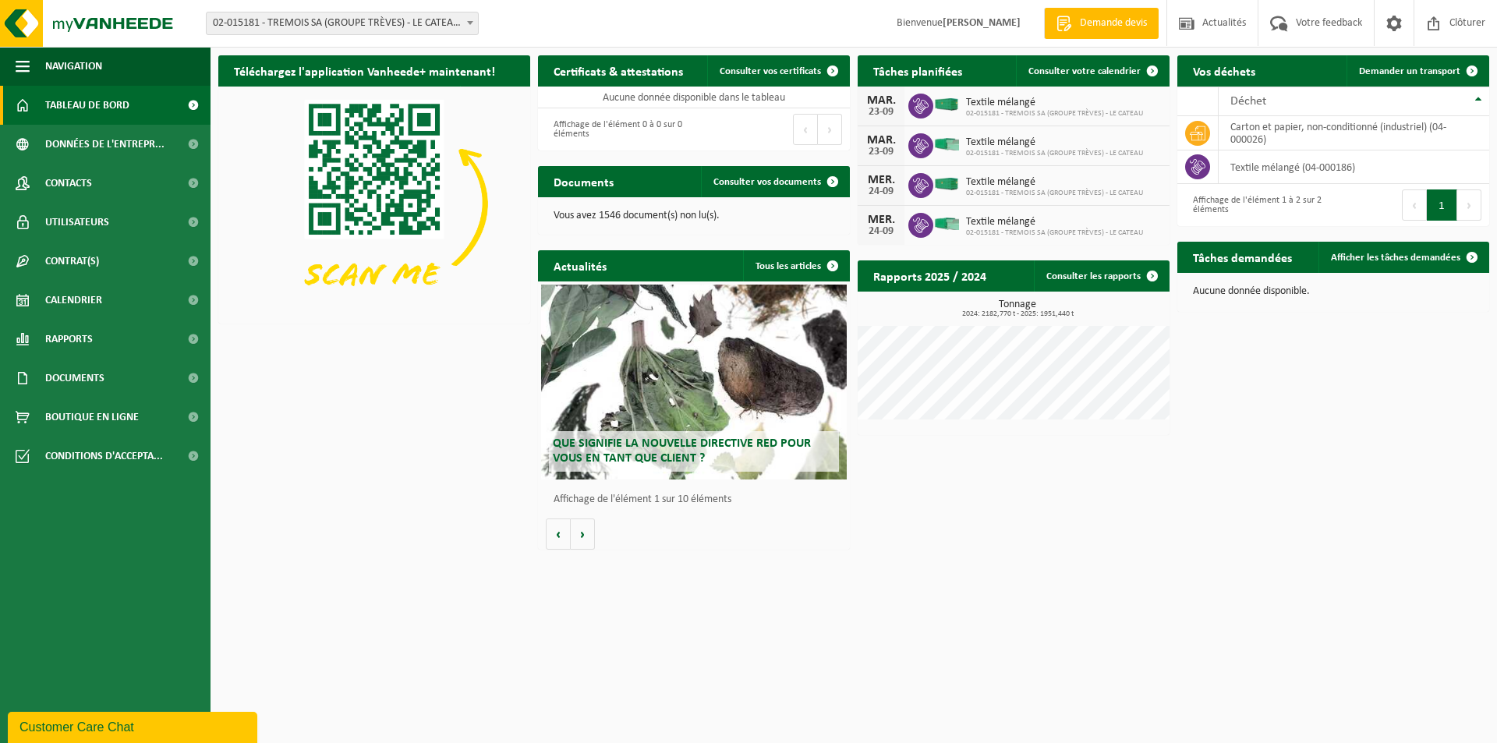
click at [999, 107] on span "Textile mélangé" at bounding box center [1054, 103] width 177 height 12
click at [967, 104] on span "Textile mélangé" at bounding box center [1054, 103] width 177 height 12
click at [1309, 169] on td "textile mélangé (04-000186)" at bounding box center [1353, 167] width 271 height 34
click at [102, 141] on span "Données de l'entrepr..." at bounding box center [104, 144] width 119 height 39
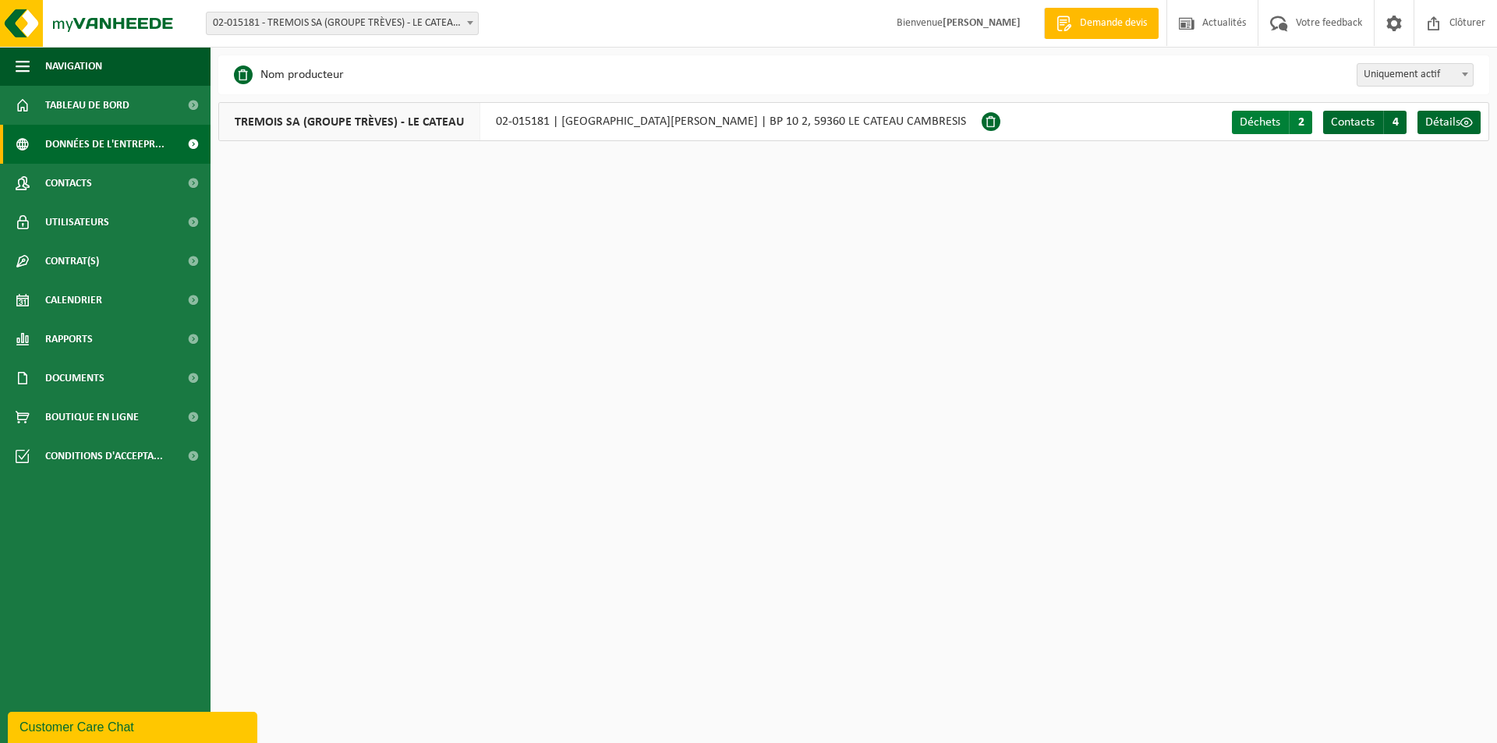
click at [1259, 123] on span "Déchets" at bounding box center [1260, 122] width 41 height 12
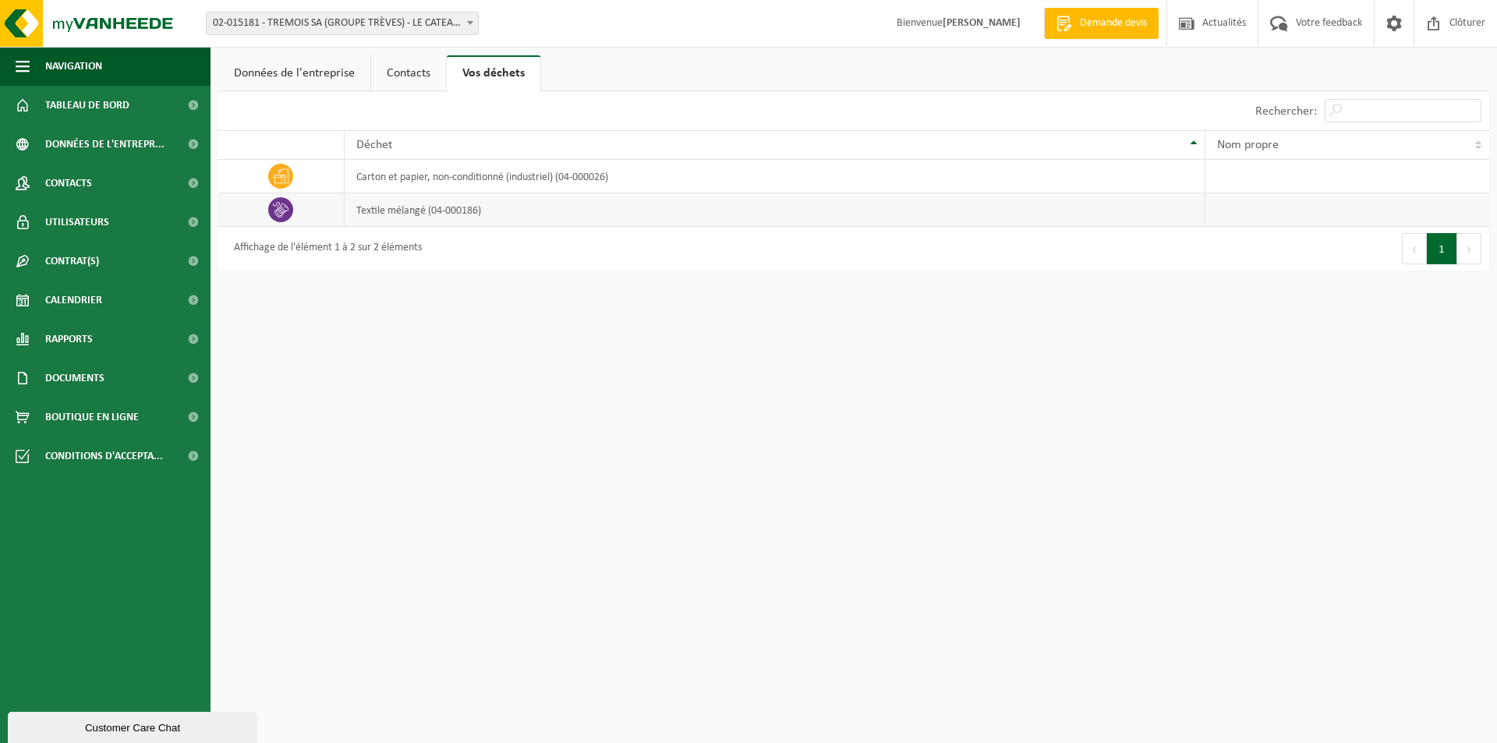
click at [583, 207] on td "textile mélangé (04-000186)" at bounding box center [775, 210] width 861 height 34
click at [80, 264] on span "Contrat(s)" at bounding box center [72, 261] width 54 height 39
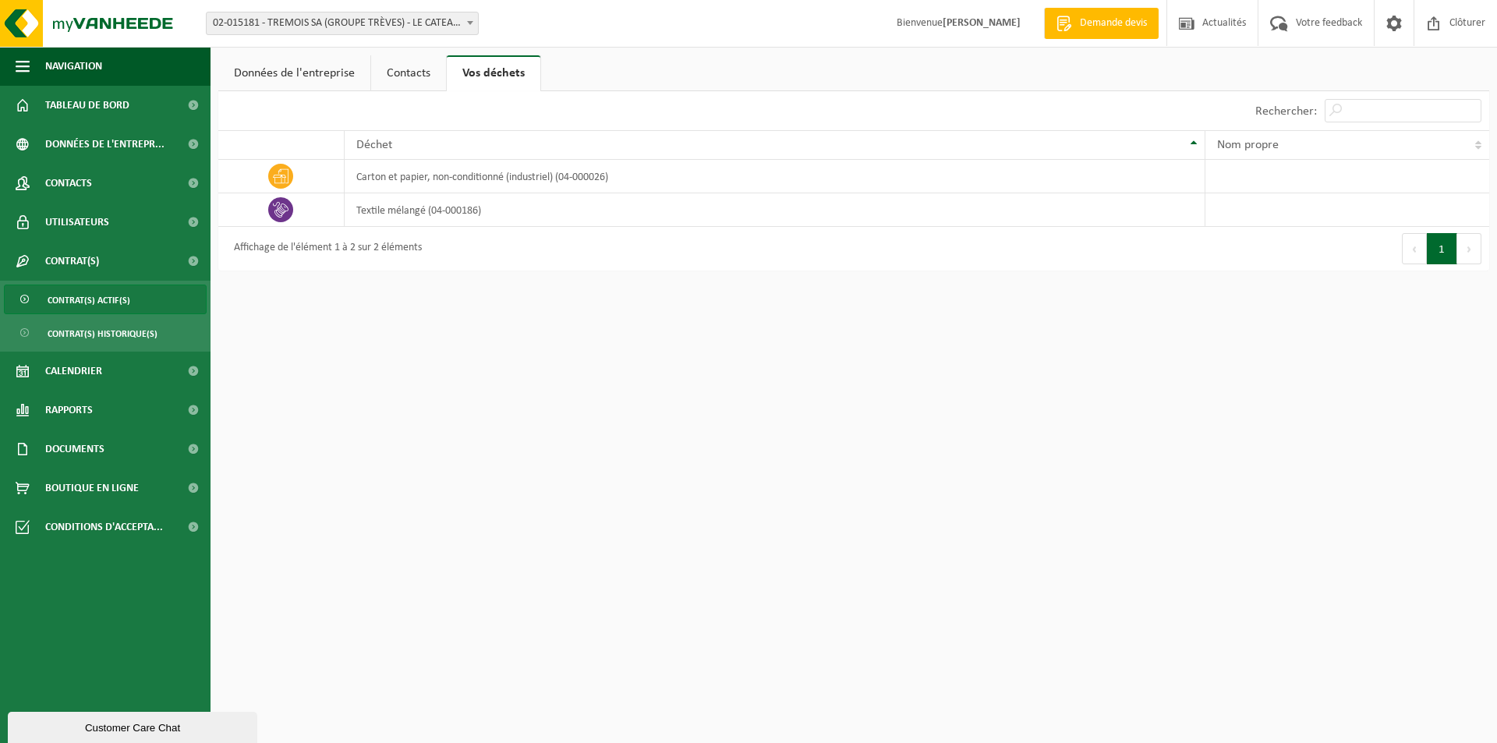
click at [93, 298] on span "Contrat(s) actif(s)" at bounding box center [89, 300] width 83 height 30
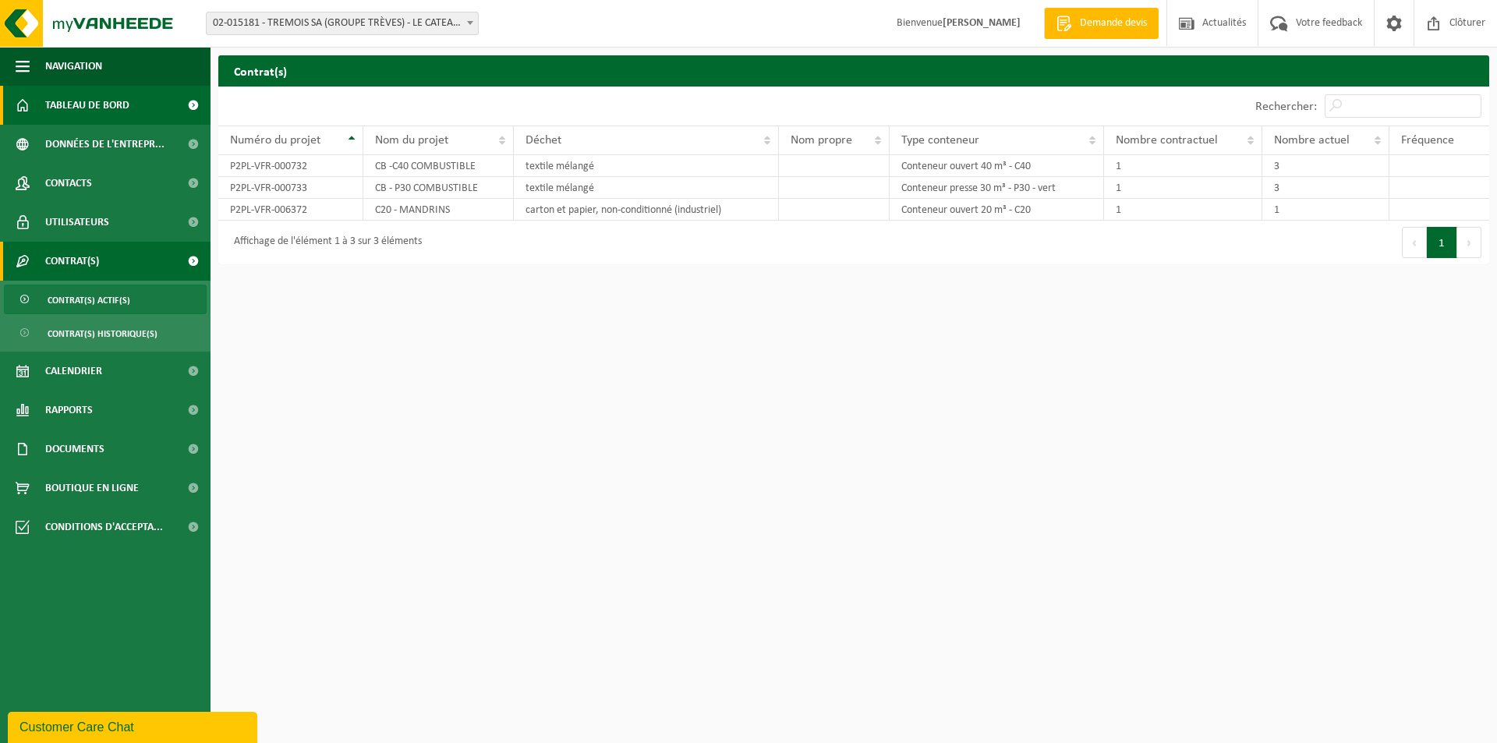
click at [111, 105] on span "Tableau de bord" at bounding box center [87, 105] width 84 height 39
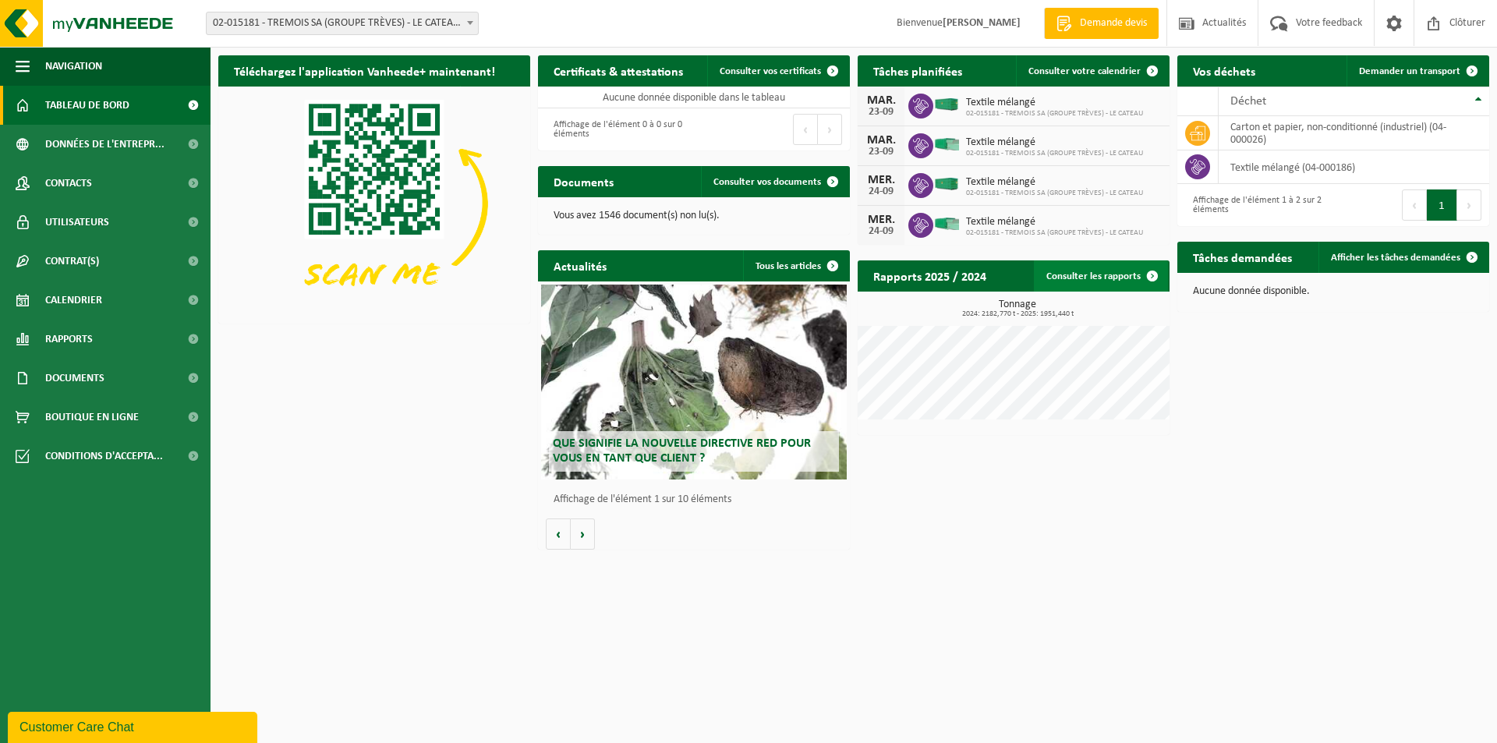
click at [1131, 271] on link "Consulter les rapports" at bounding box center [1101, 275] width 134 height 31
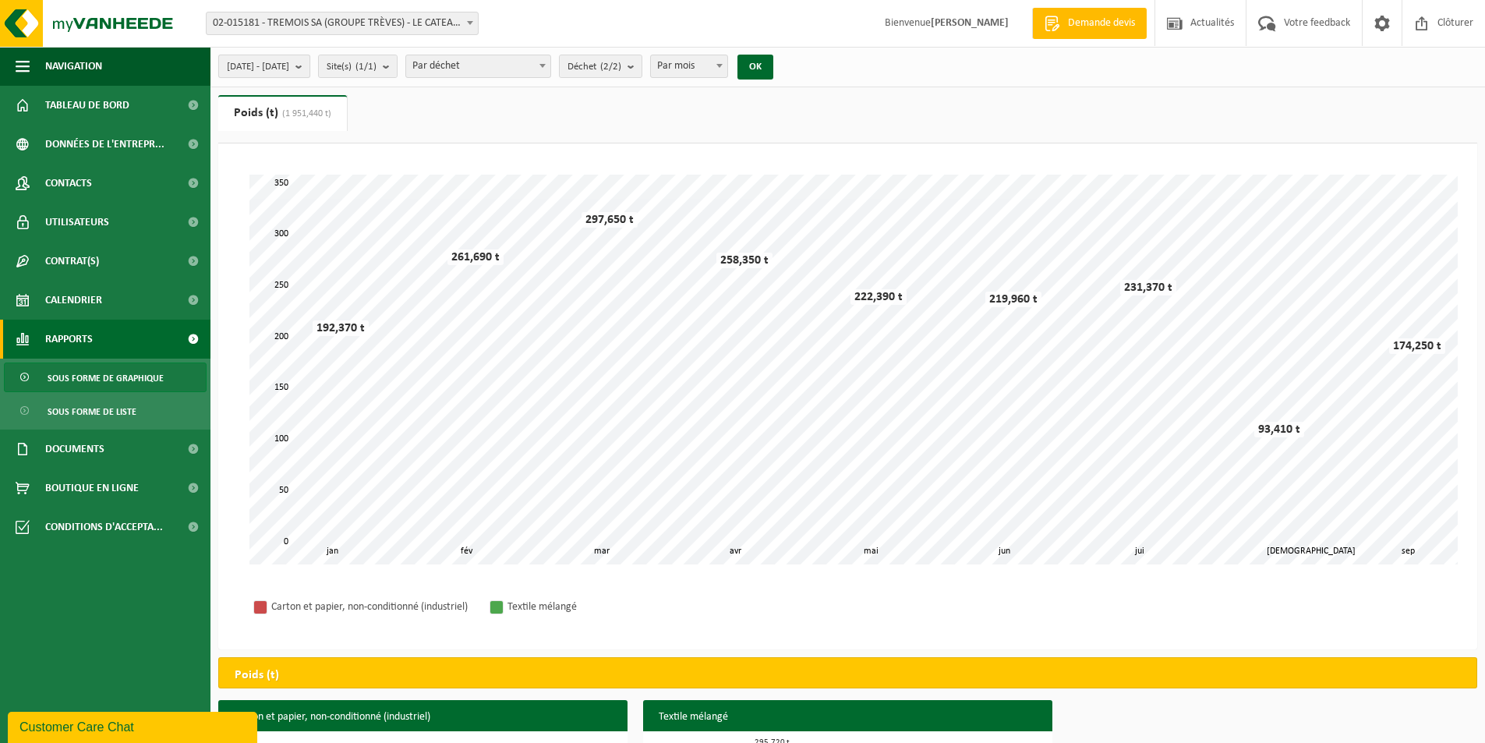
click at [276, 59] on span "2025-01-01 - 2025-09-23" at bounding box center [258, 66] width 62 height 23
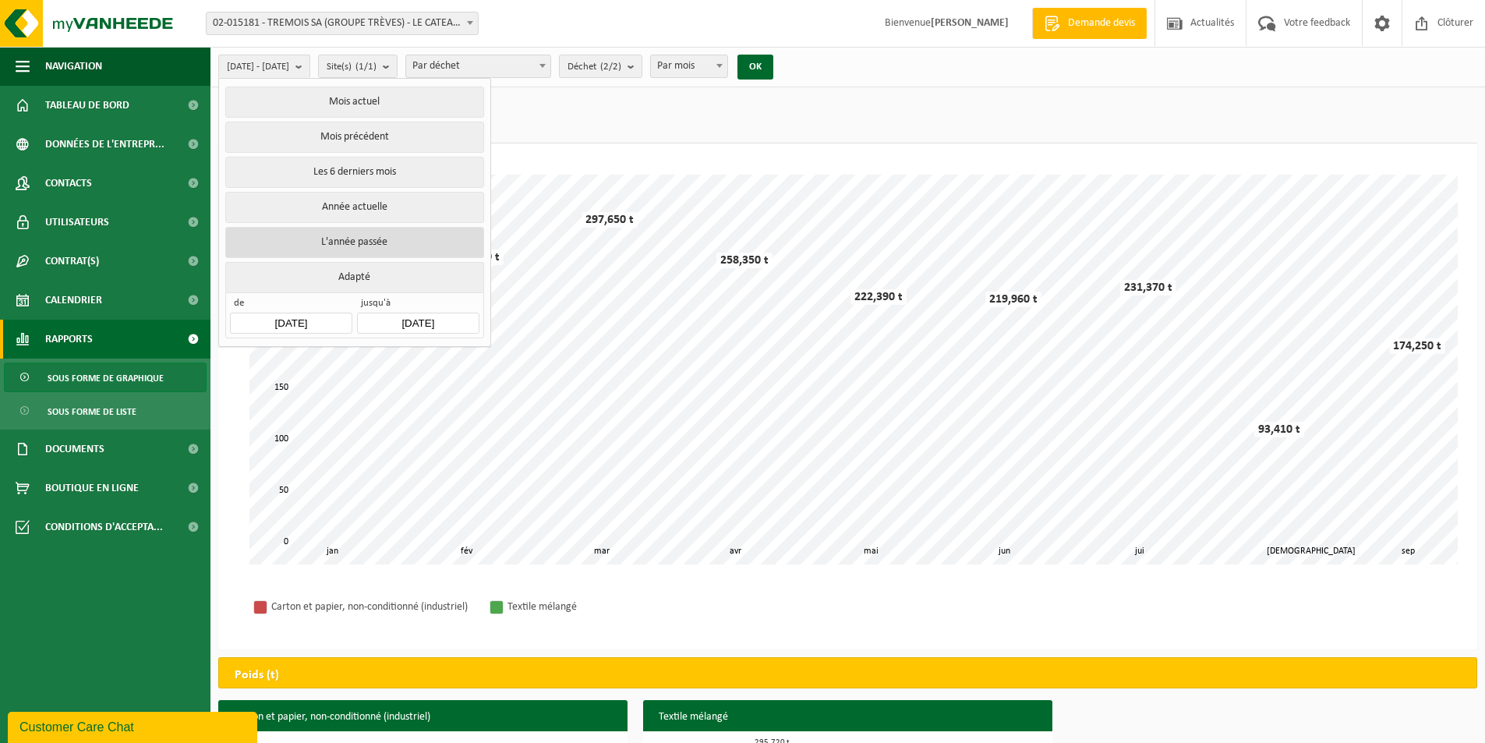
click at [391, 232] on button "L'année passée" at bounding box center [354, 242] width 258 height 31
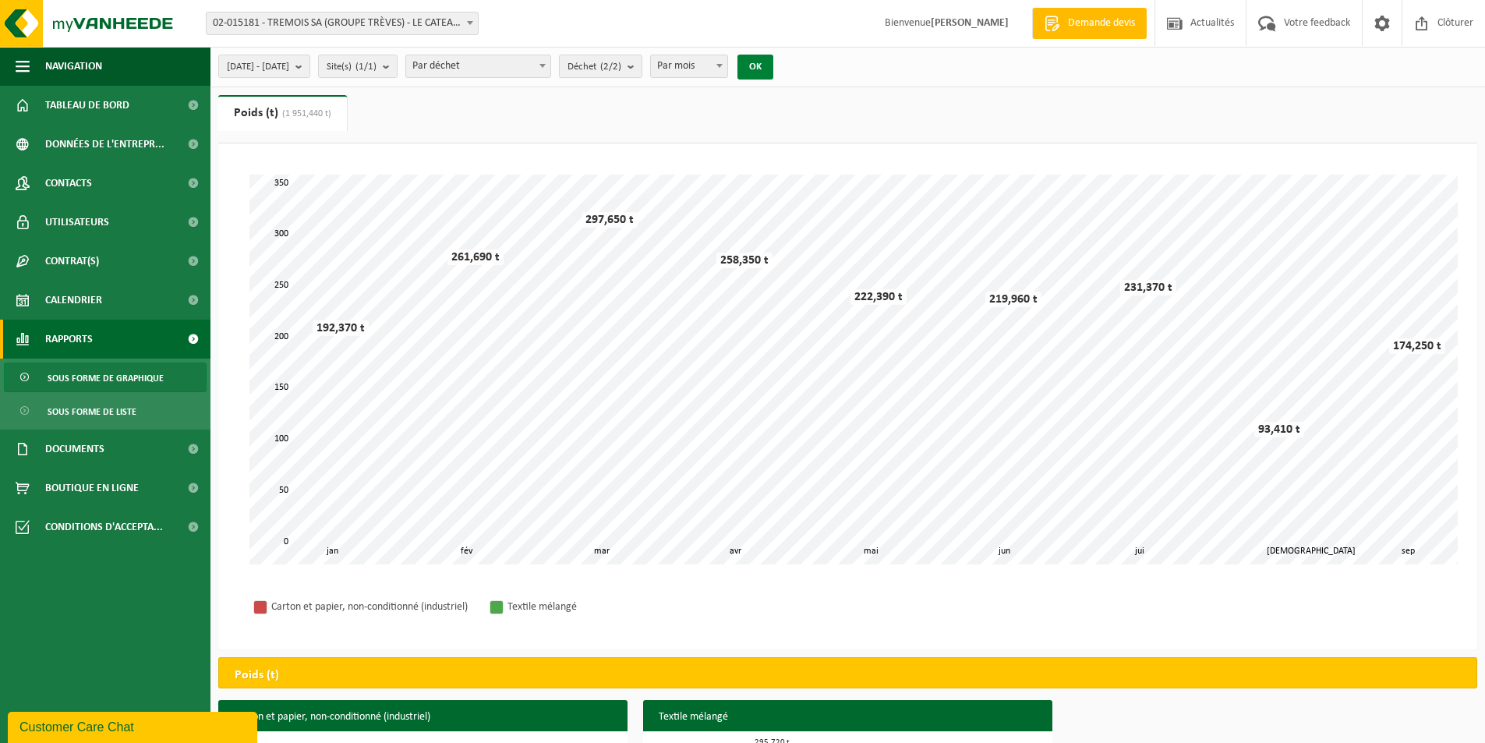
click at [773, 65] on button "OK" at bounding box center [755, 67] width 36 height 25
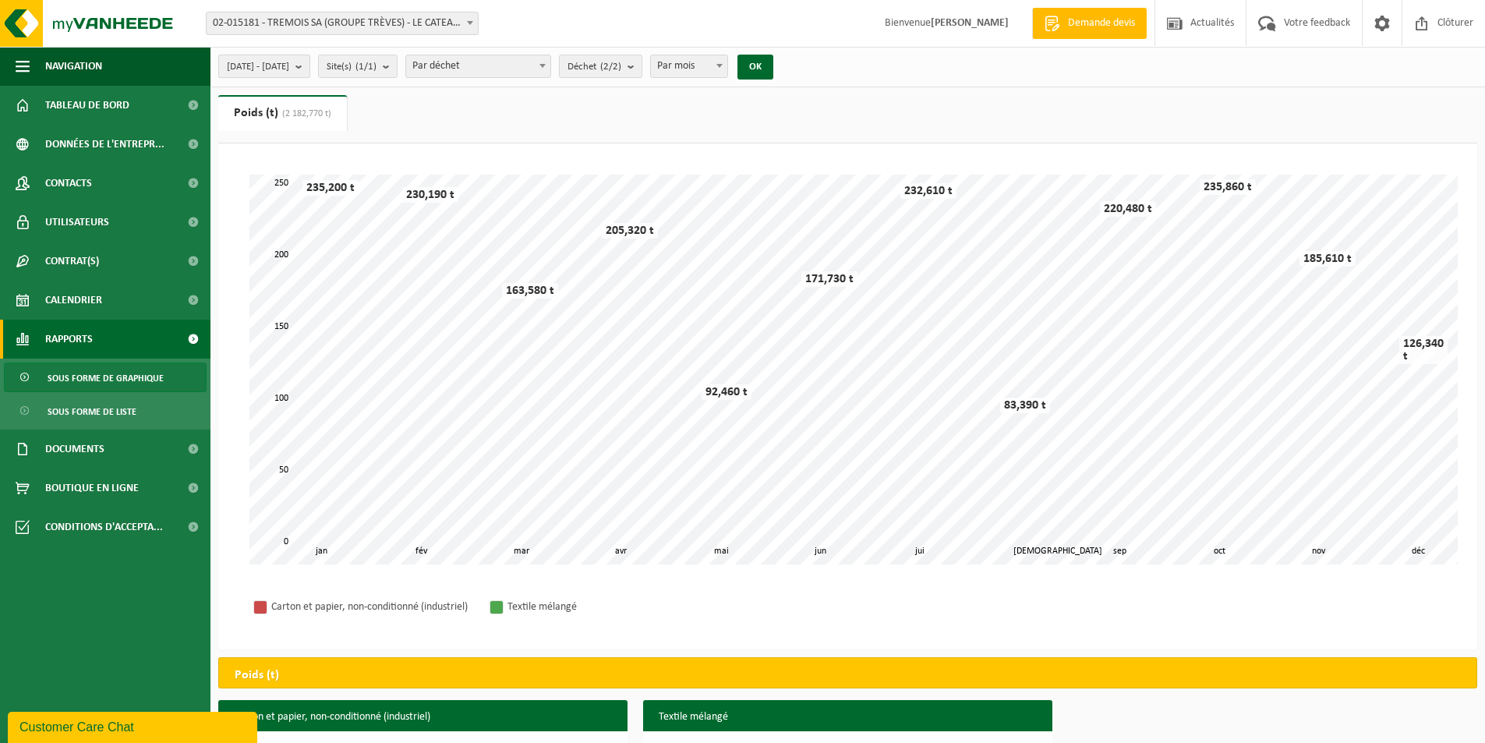
click at [289, 64] on span "2024-01-01 - 2024-12-31" at bounding box center [258, 66] width 62 height 23
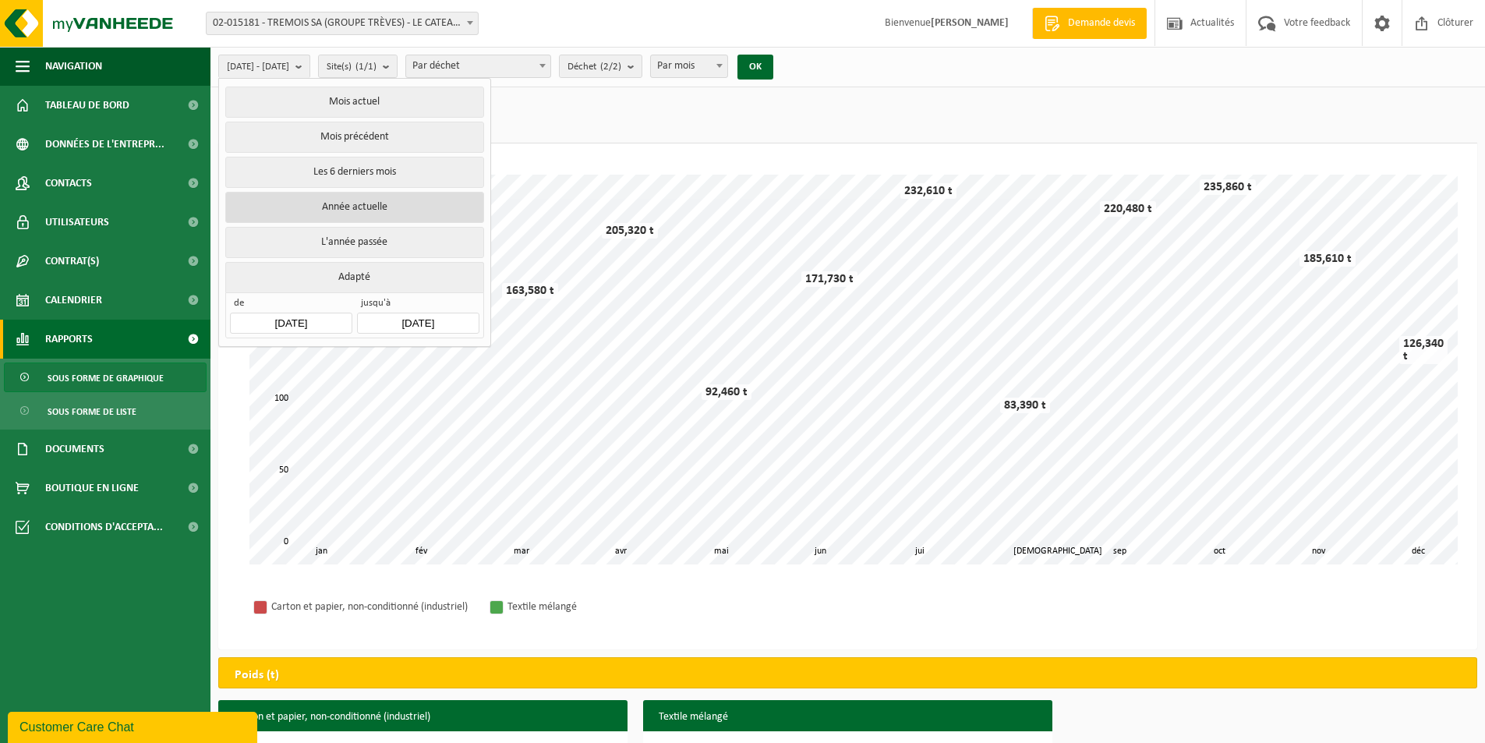
click at [391, 215] on button "Année actuelle" at bounding box center [354, 207] width 258 height 31
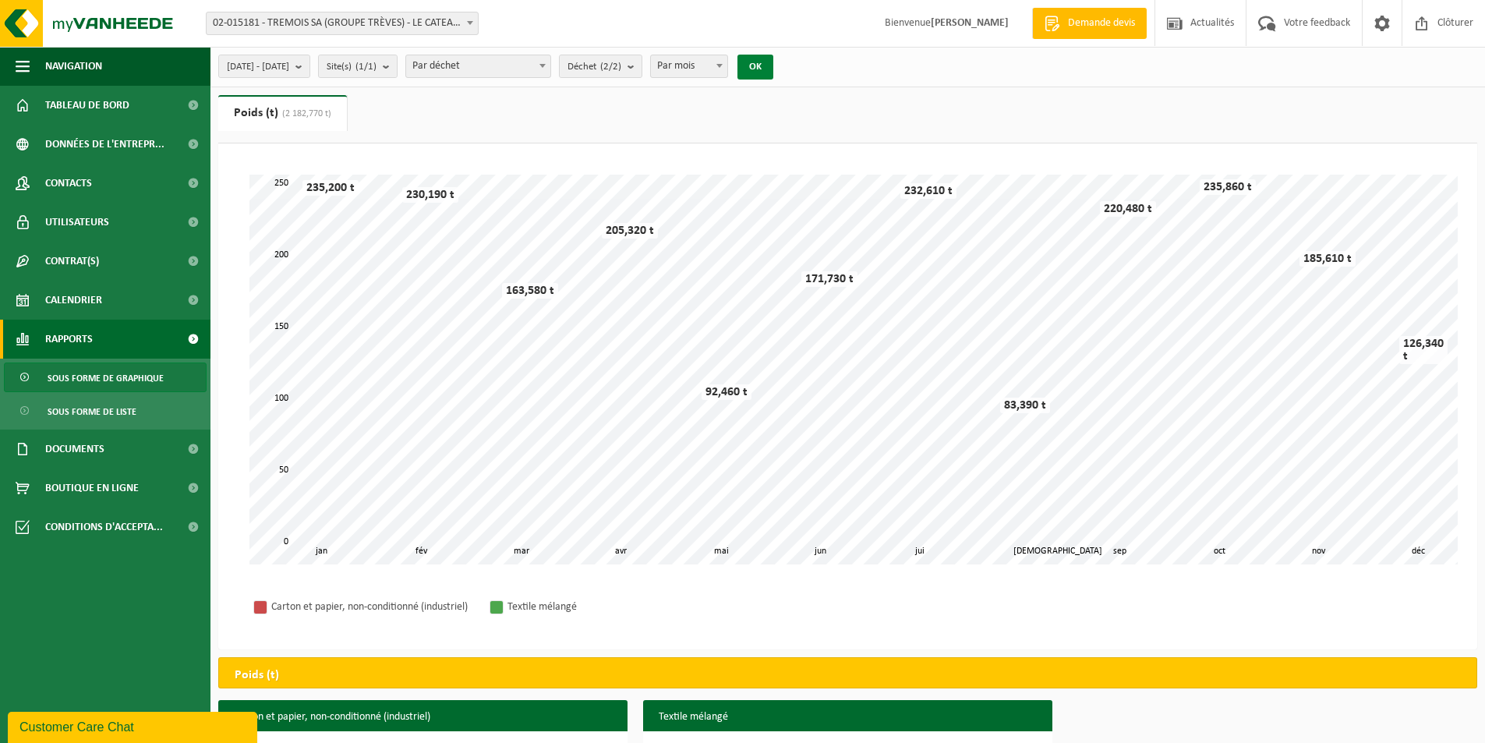
click at [773, 59] on button "OK" at bounding box center [755, 67] width 36 height 25
